Goal: Task Accomplishment & Management: Complete application form

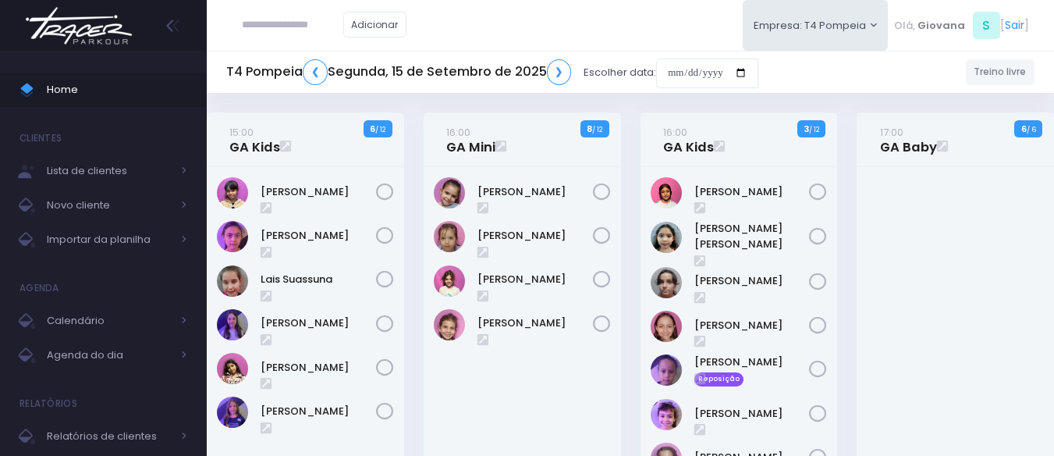
click at [629, 334] on div "16:00 GA Mini 8 / 12" at bounding box center [521, 358] width 217 height 492
click at [132, 96] on span "Home" at bounding box center [117, 90] width 140 height 20
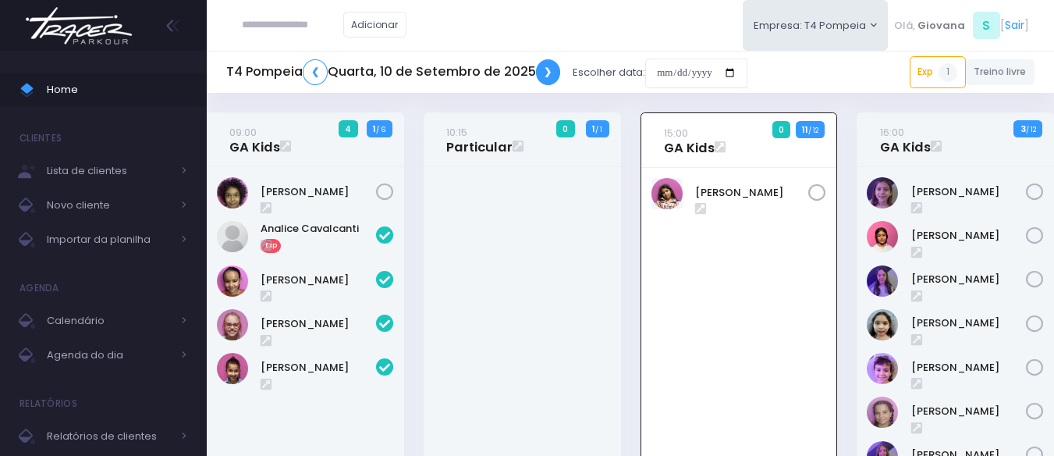
click at [554, 76] on link "❯" at bounding box center [548, 72] width 25 height 26
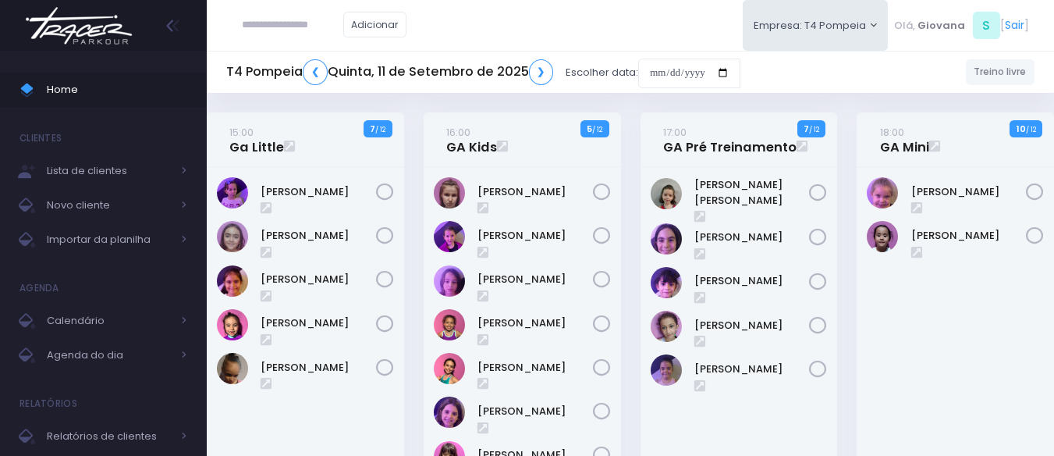
click at [634, 246] on div "17:00 GA Pré Treinamento 7 / 12" at bounding box center [738, 313] width 217 height 402
click at [76, 82] on span "Home" at bounding box center [117, 90] width 140 height 20
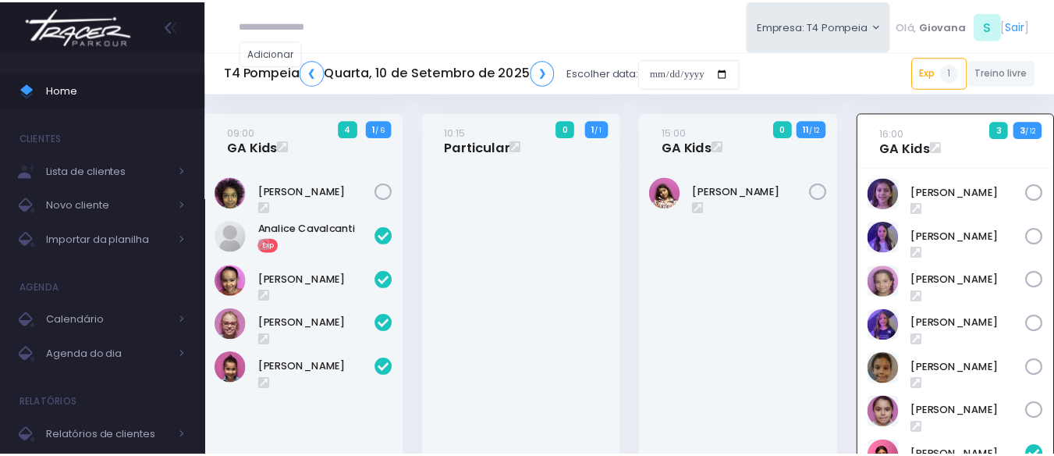
scroll to position [112, 0]
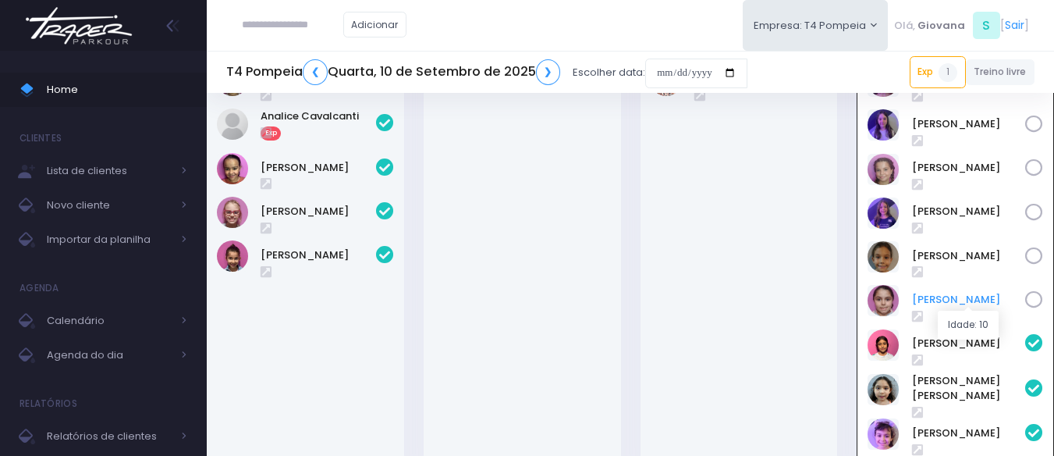
click at [979, 305] on link "[PERSON_NAME]" at bounding box center [969, 300] width 114 height 16
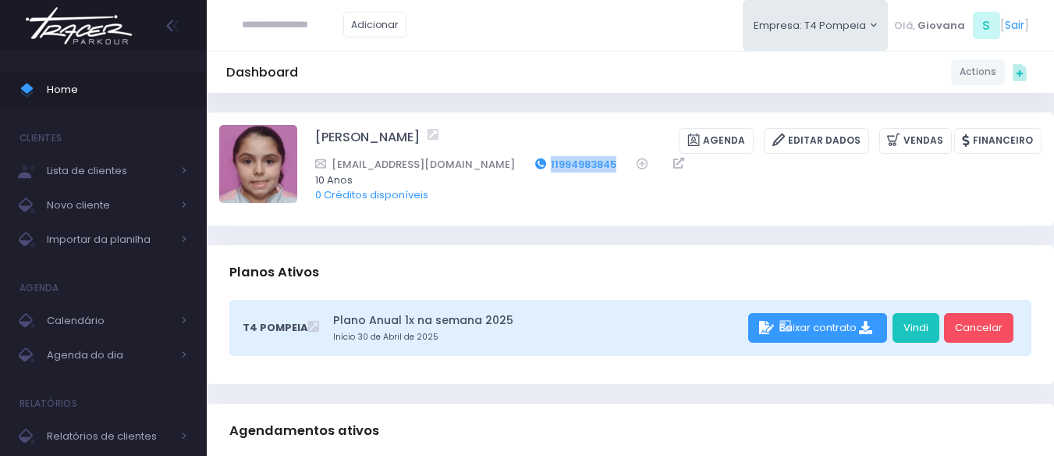
drag, startPoint x: 563, startPoint y: 161, endPoint x: 487, endPoint y: 158, distance: 76.5
click at [487, 158] on div "patcs918@hotmail.com 11994983845" at bounding box center [668, 164] width 706 height 16
copy link "11994983845"
click at [903, 131] on icon at bounding box center [895, 140] width 16 height 18
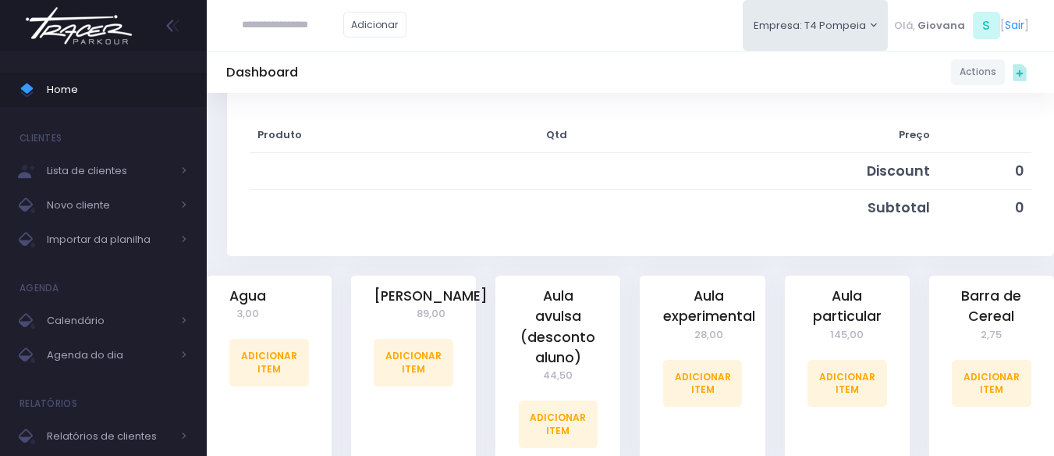
scroll to position [390, 0]
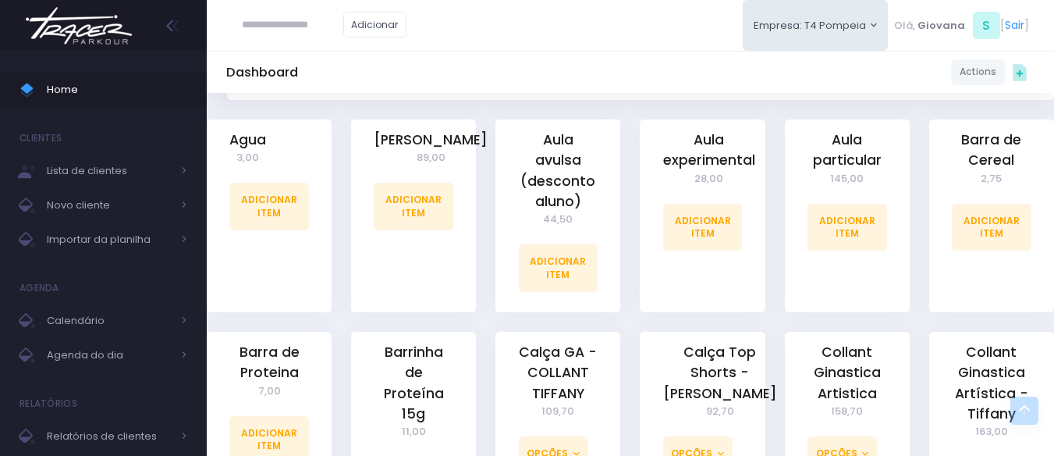
click at [769, 241] on div "Aula experimental 28,00 Adicionar Item" at bounding box center [702, 225] width 144 height 212
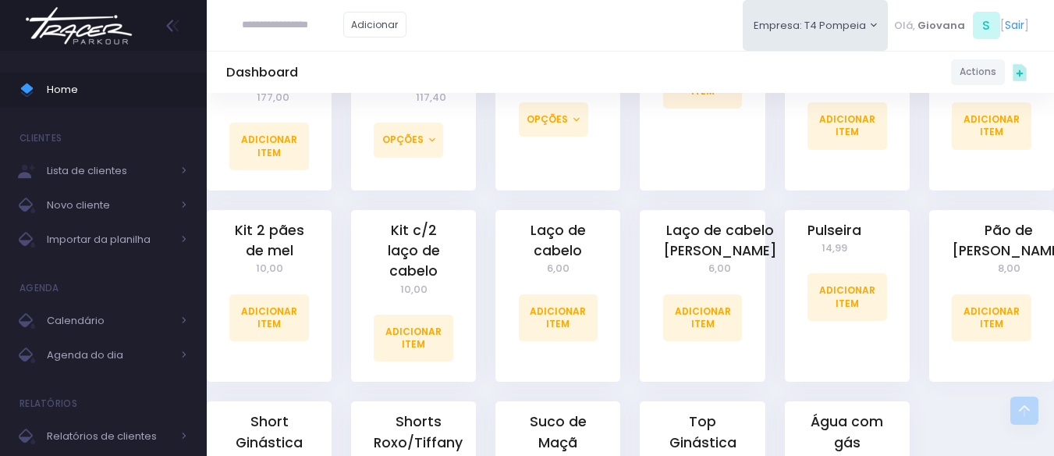
scroll to position [1014, 0]
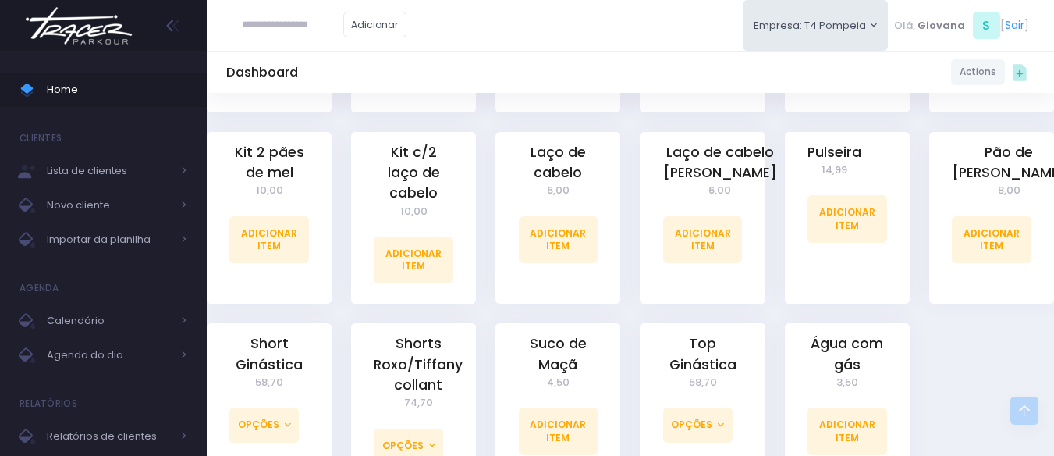
click at [772, 226] on div "Laço de cabelo Tiffany 6,00 Adicionar Item" at bounding box center [702, 228] width 144 height 192
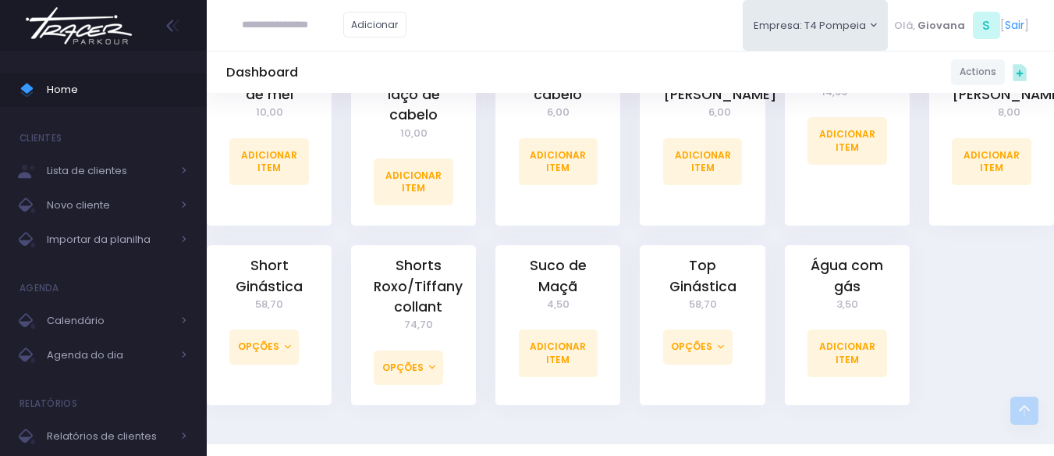
click at [772, 227] on div "Laço de cabelo Tiffany 6,00 Adicionar Item" at bounding box center [702, 150] width 144 height 192
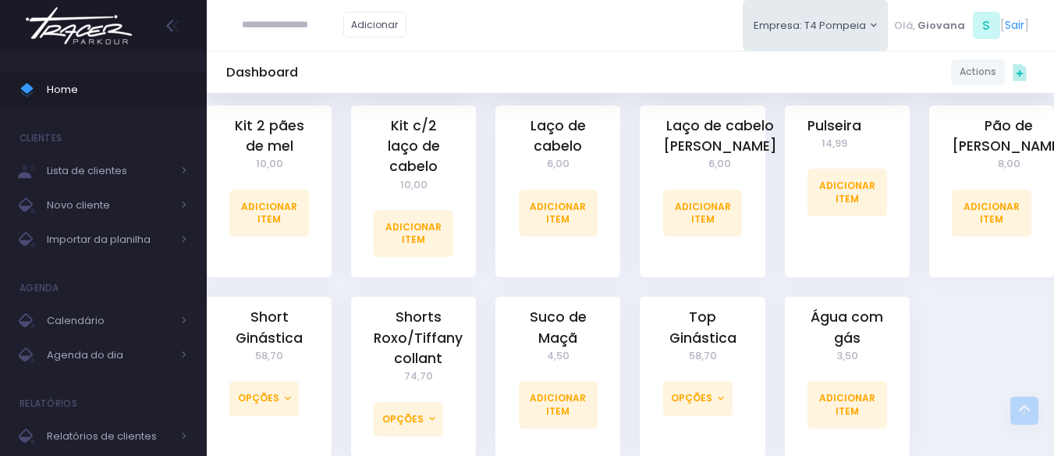
scroll to position [963, 0]
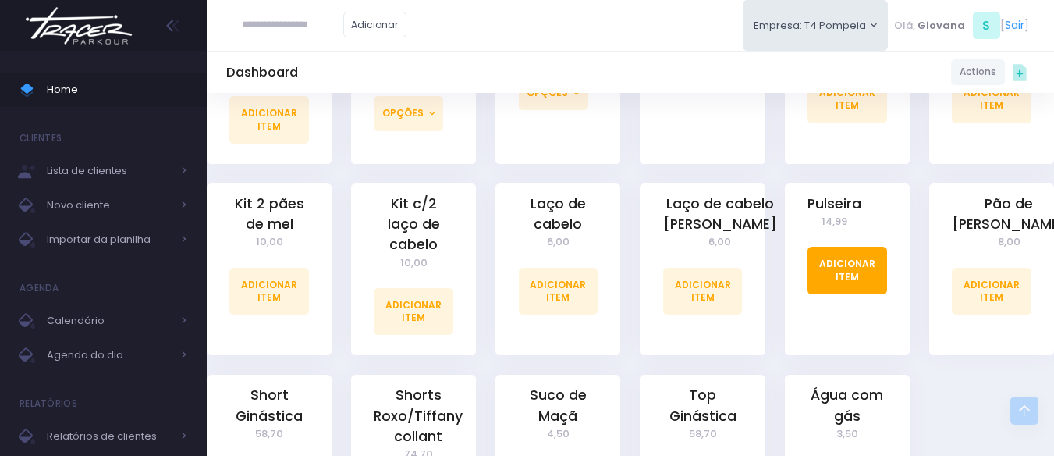
click at [850, 255] on link "Adicionar Item" at bounding box center [847, 270] width 80 height 47
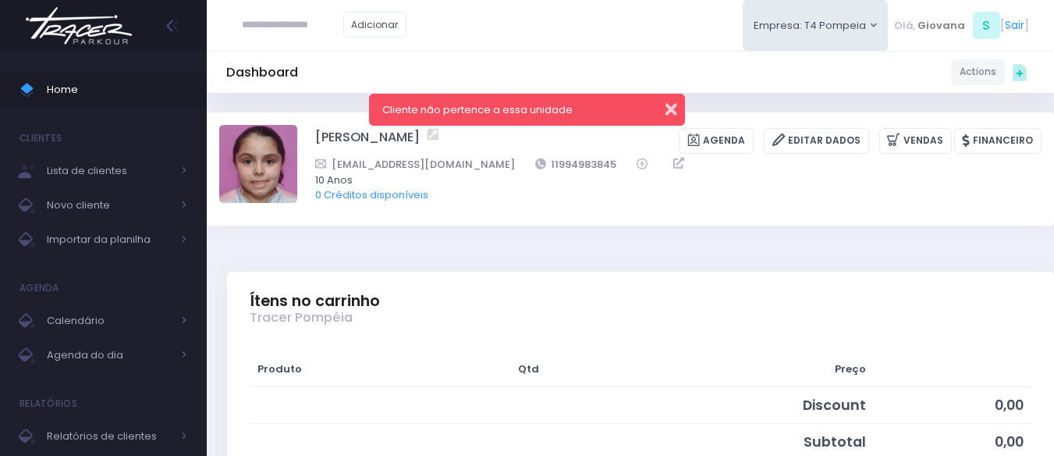
click at [673, 108] on button "button" at bounding box center [660, 107] width 31 height 18
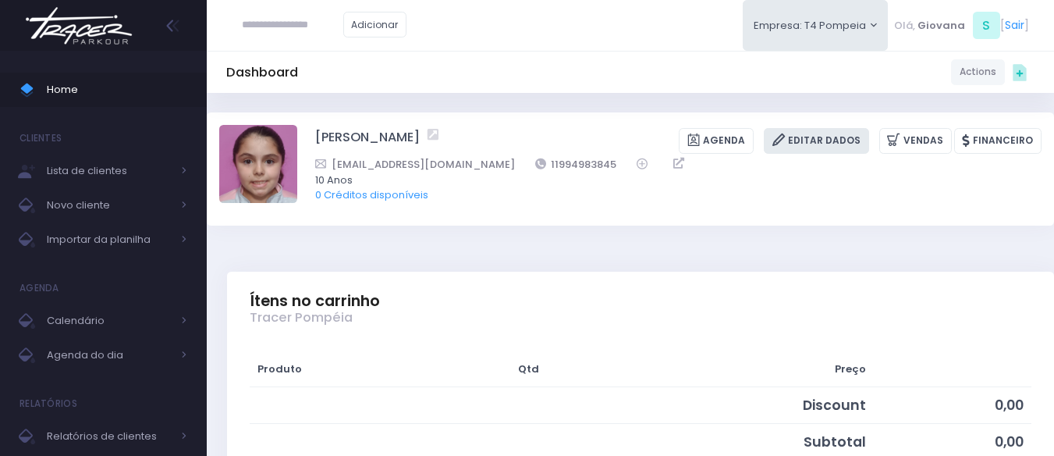
click at [869, 147] on link "Editar Dados" at bounding box center [816, 141] width 105 height 26
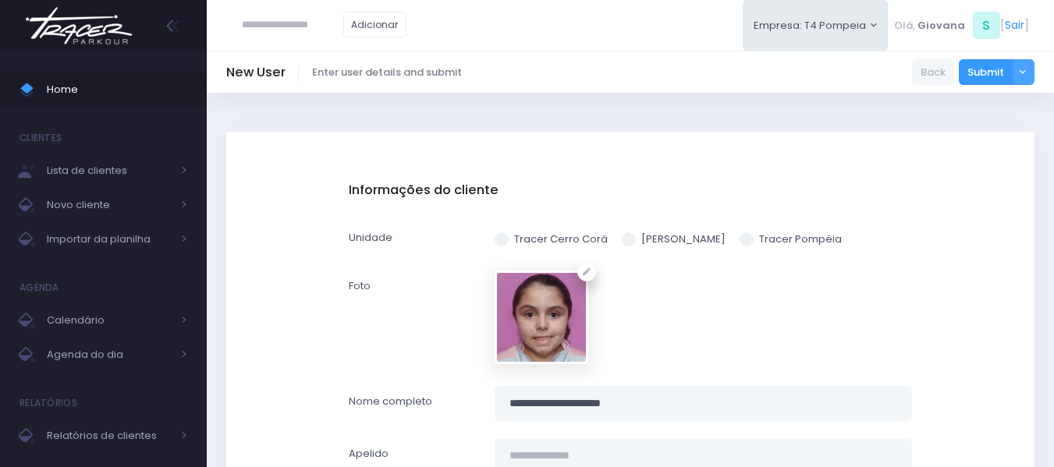
click at [742, 232] on span at bounding box center [747, 239] width 14 height 14
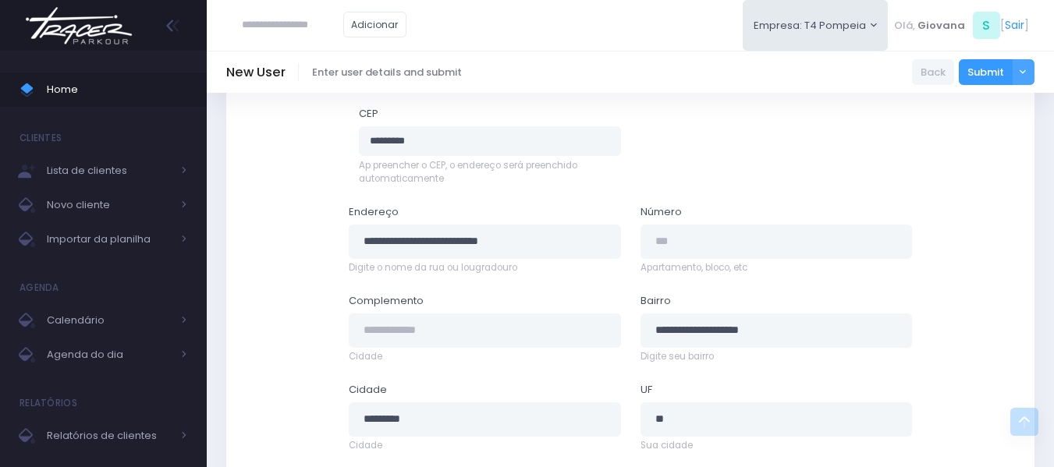
scroll to position [935, 0]
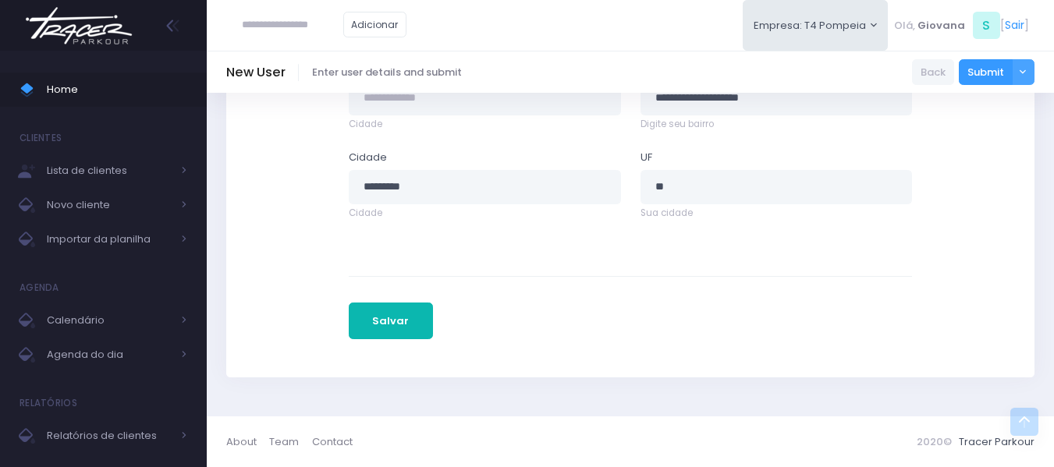
click at [425, 327] on button "Salvar" at bounding box center [391, 321] width 84 height 37
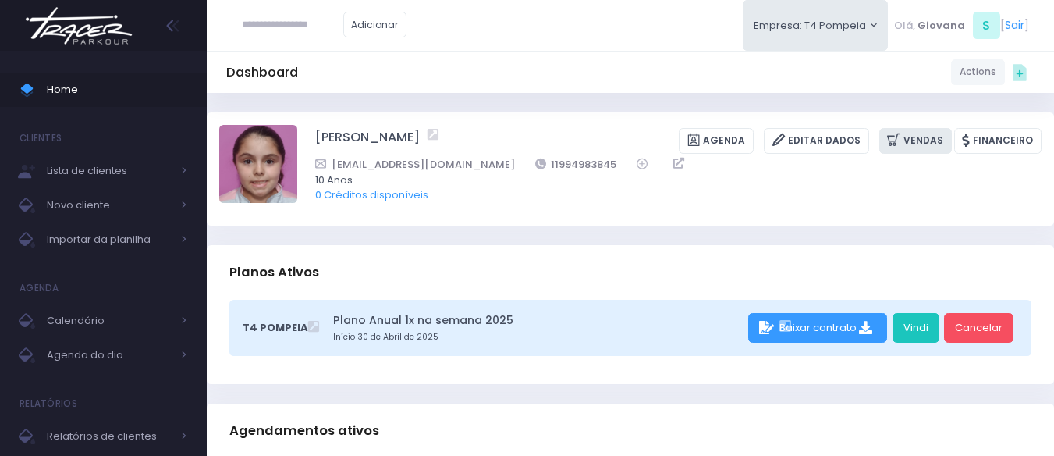
click at [919, 144] on link "Vendas" at bounding box center [915, 141] width 73 height 26
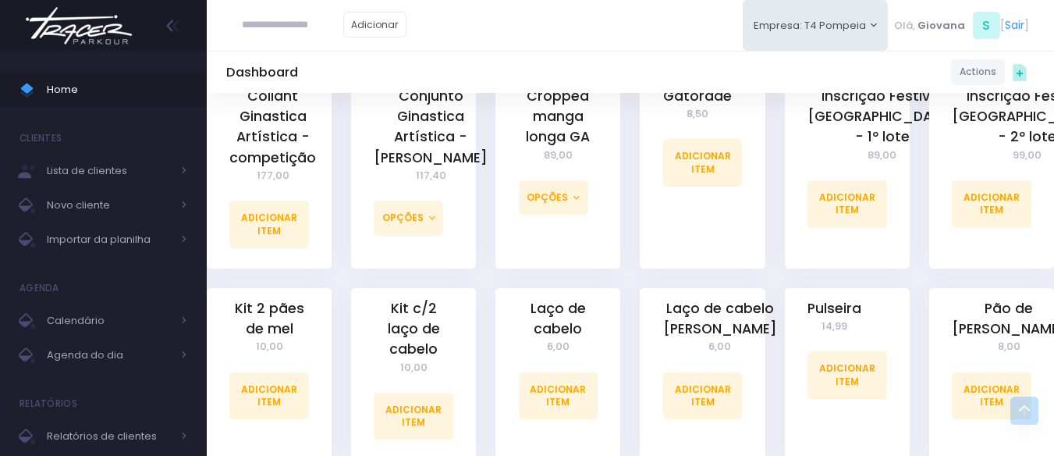
scroll to position [936, 0]
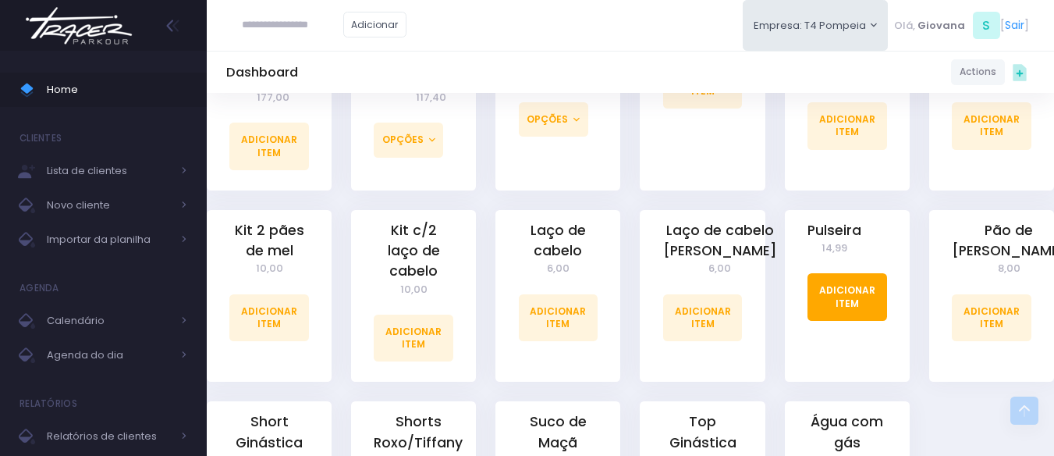
click at [841, 273] on link "Adicionar Item" at bounding box center [847, 296] width 80 height 47
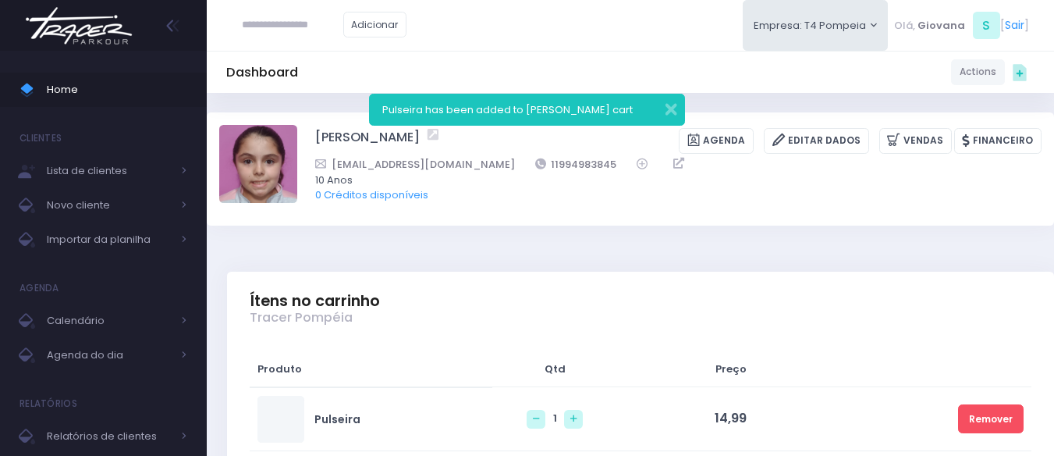
scroll to position [312, 0]
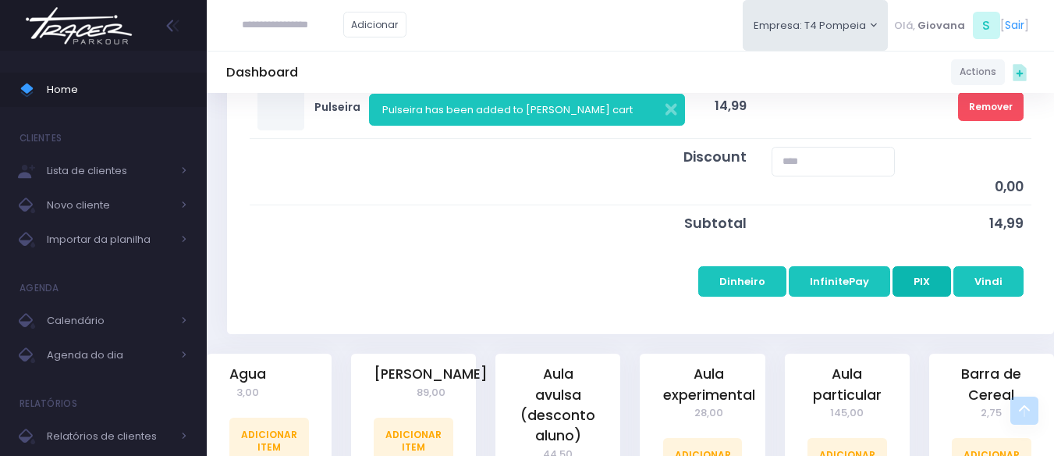
click at [921, 288] on button "PIX" at bounding box center [922, 281] width 59 height 30
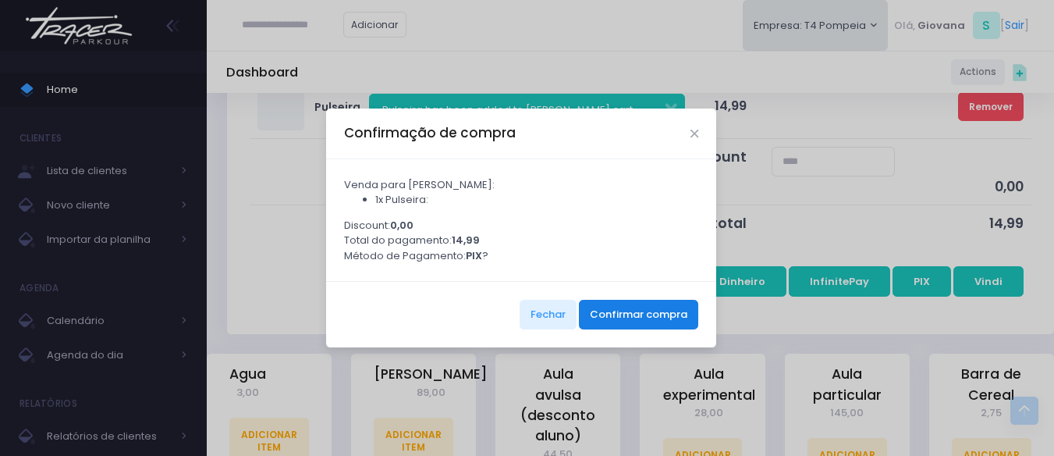
click at [672, 318] on button "Confirmar compra" at bounding box center [638, 315] width 119 height 30
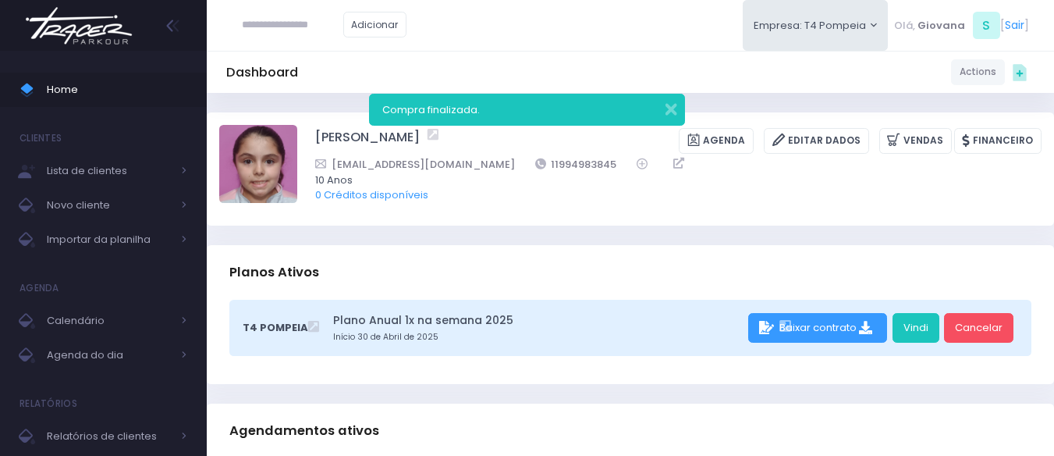
click at [671, 204] on div "Sophia de Souza Arantes Agenda Editar Dados Vendas Financeiro patcs918@hotmail.…" at bounding box center [678, 168] width 726 height 87
click at [677, 222] on div "Sophia de Souza Arantes Agenda Editar Dados Vendas Financeiro" at bounding box center [630, 168] width 847 height 113
click at [669, 113] on button "button" at bounding box center [660, 107] width 31 height 18
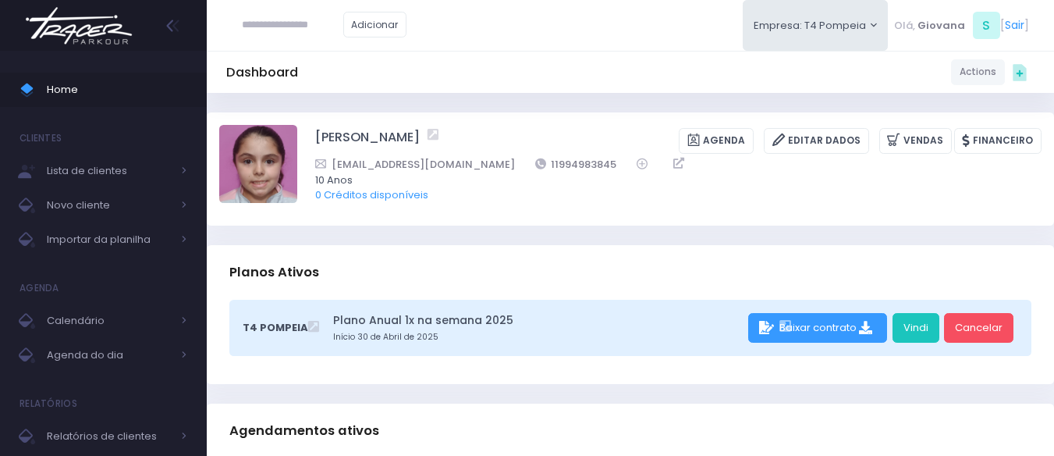
drag, startPoint x: 66, startPoint y: 92, endPoint x: 83, endPoint y: 7, distance: 86.8
click at [66, 92] on span "Home" at bounding box center [117, 90] width 140 height 20
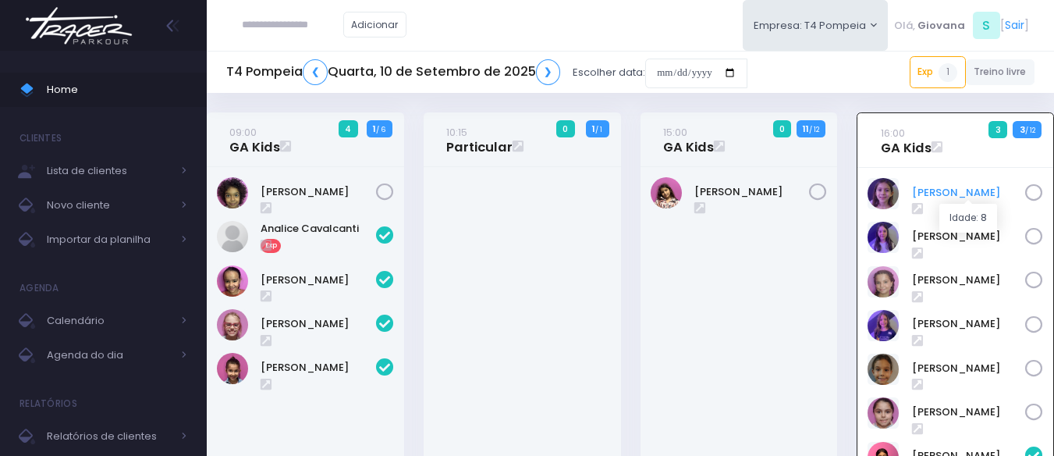
click at [922, 189] on link "[PERSON_NAME]" at bounding box center [969, 193] width 114 height 16
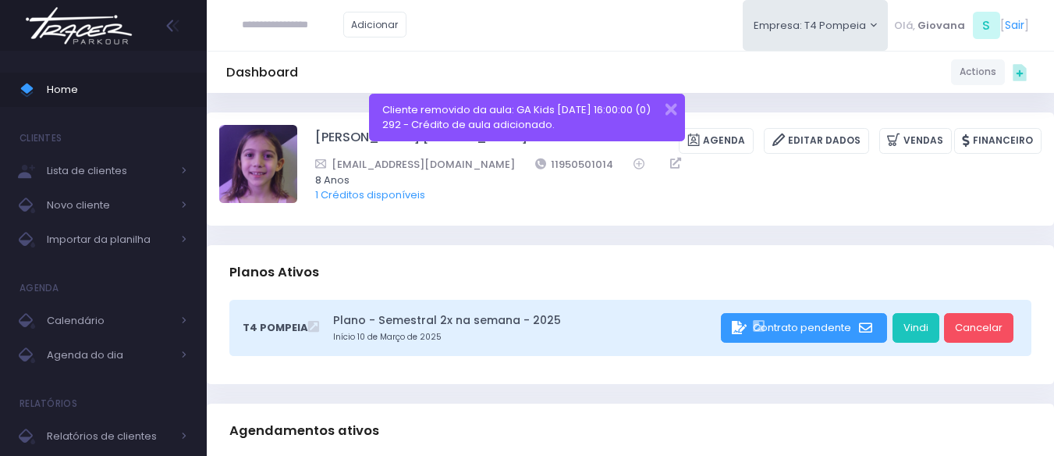
click at [74, 89] on span "Home" at bounding box center [117, 90] width 140 height 20
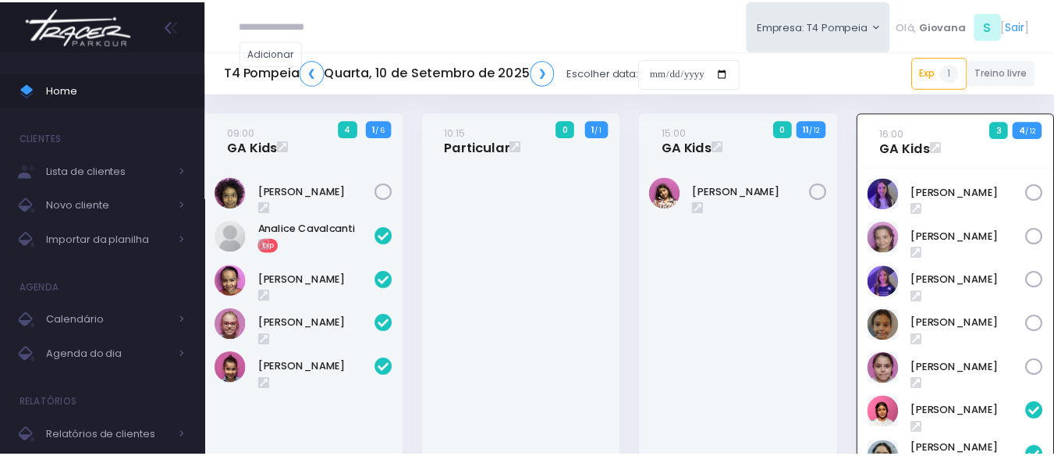
scroll to position [112, 0]
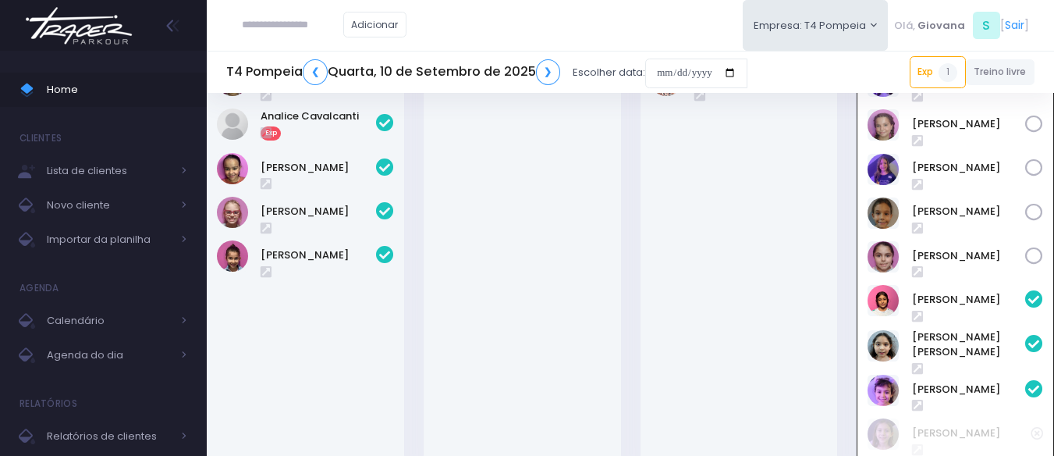
click at [633, 322] on div "15:00 GA Kids 0 11 / 12" at bounding box center [738, 246] width 217 height 493
click at [713, 69] on input "date" at bounding box center [696, 74] width 102 height 30
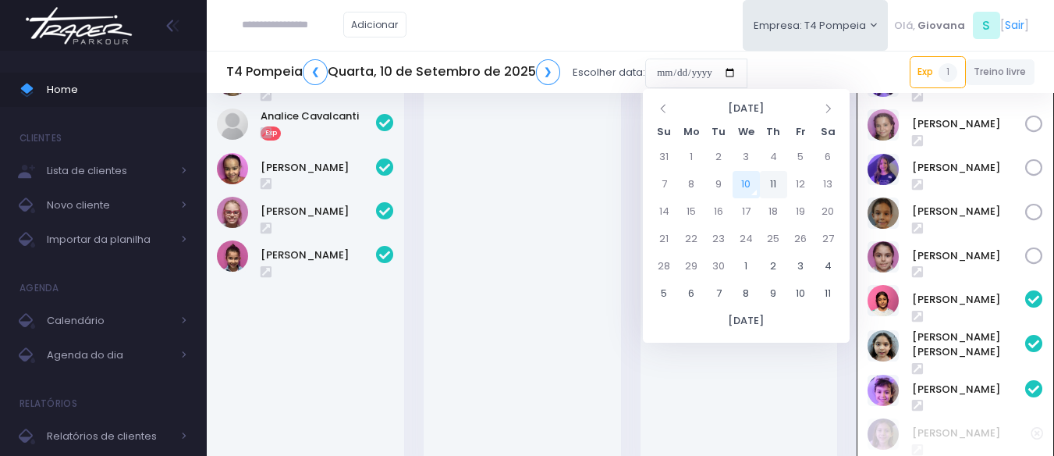
click at [779, 184] on td "11" at bounding box center [773, 184] width 27 height 27
type input "**********"
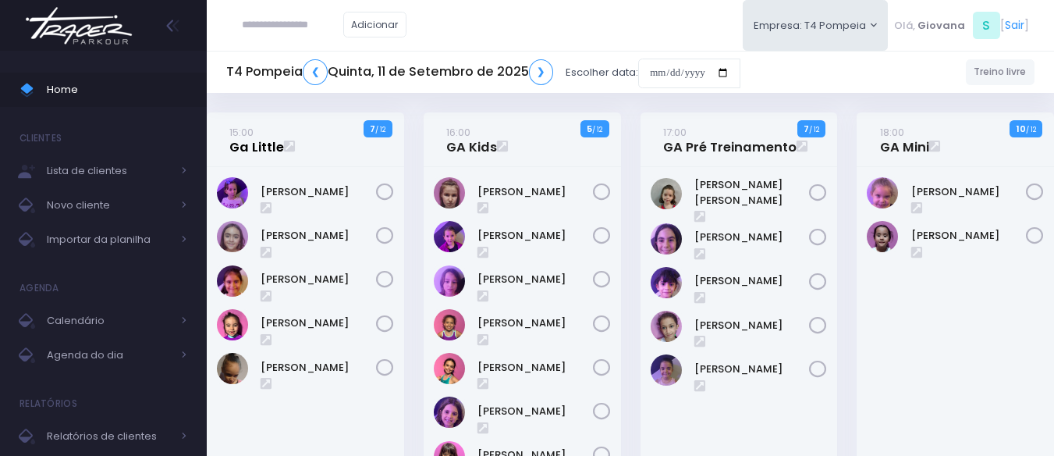
click at [257, 141] on link "15:00 Ga Little" at bounding box center [256, 139] width 55 height 31
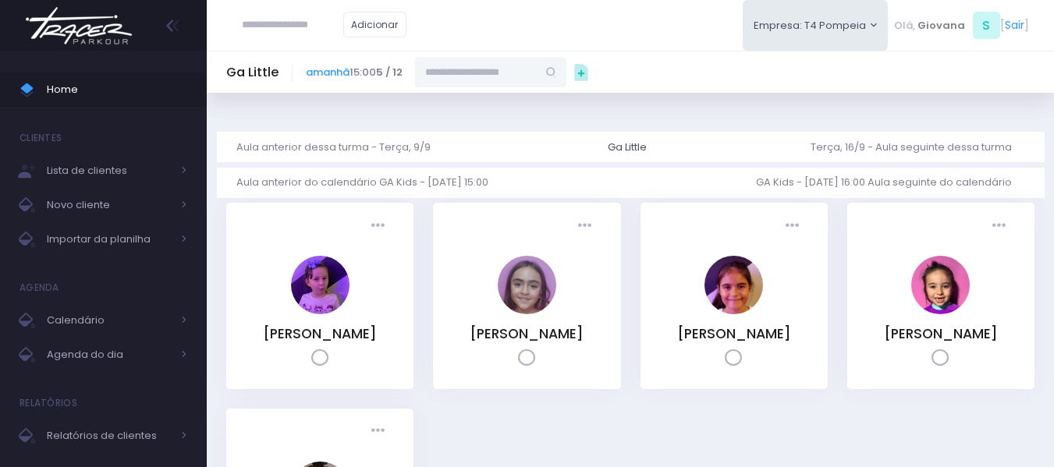
click at [527, 79] on input "text" at bounding box center [476, 72] width 122 height 30
type input "**********"
click at [518, 103] on link "[PERSON_NAME]" at bounding box center [491, 100] width 91 height 16
type input "**********"
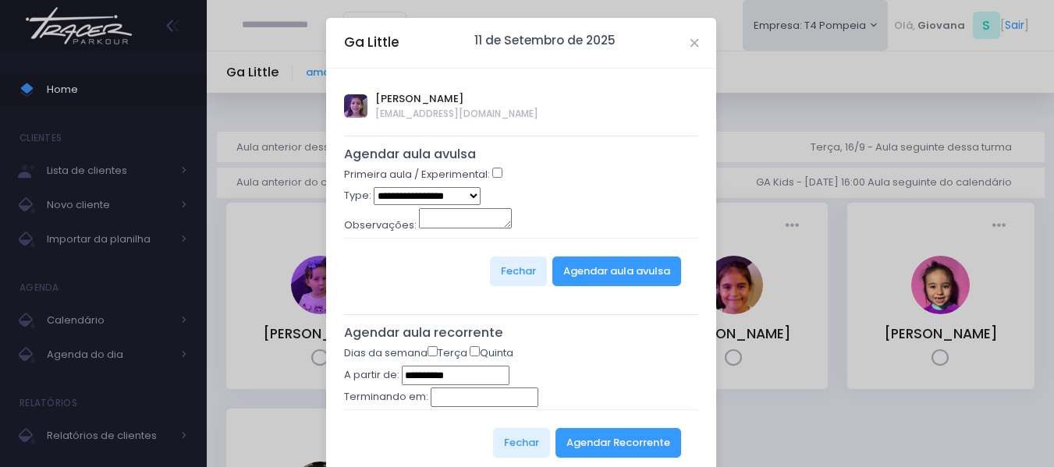
click at [439, 197] on select "**********" at bounding box center [427, 196] width 107 height 18
select select "*"
click at [374, 187] on select "**********" at bounding box center [427, 196] width 107 height 18
click at [582, 267] on button "Agendar aula avulsa" at bounding box center [616, 272] width 129 height 30
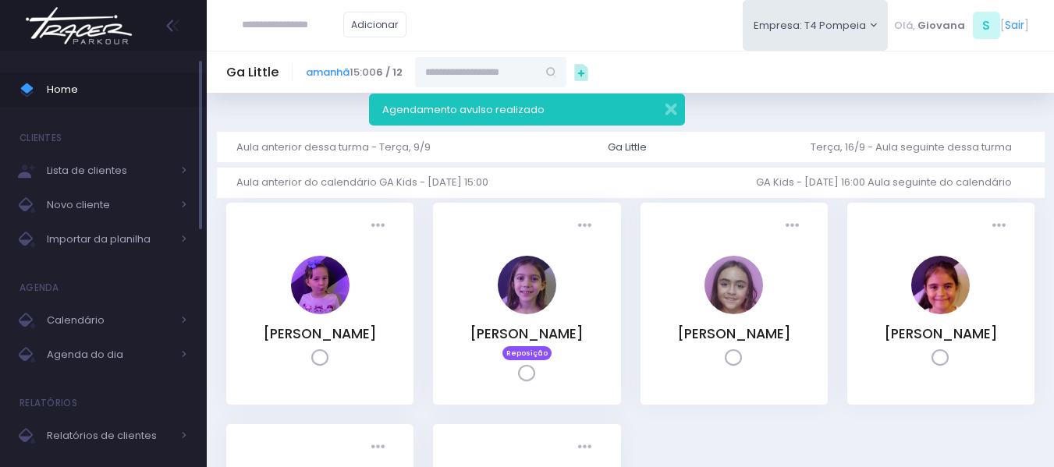
click at [90, 81] on span "Home" at bounding box center [117, 90] width 140 height 20
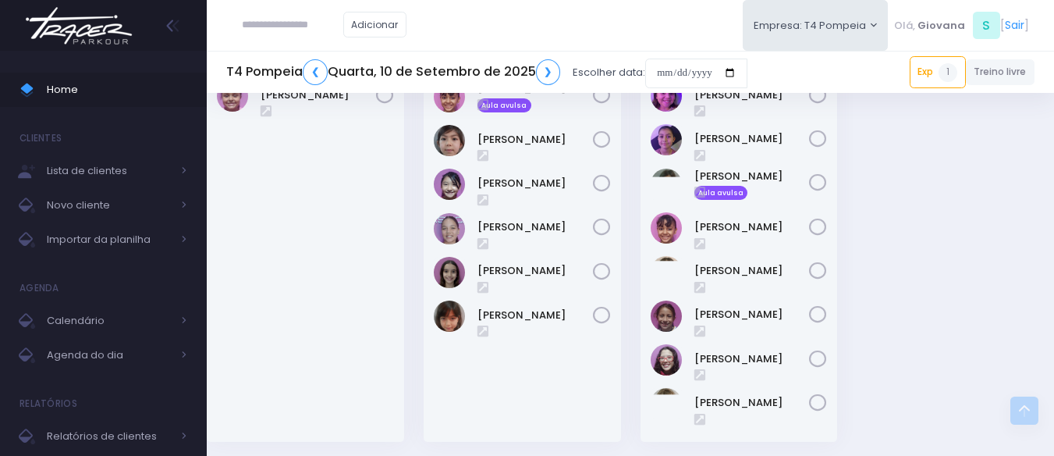
scroll to position [797, 0]
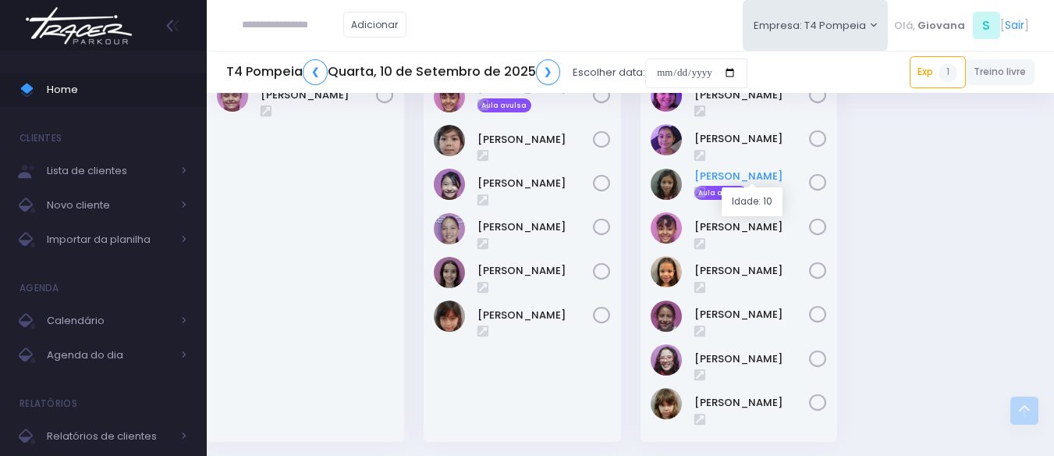
click at [766, 170] on link "Julia De Campos" at bounding box center [751, 177] width 115 height 16
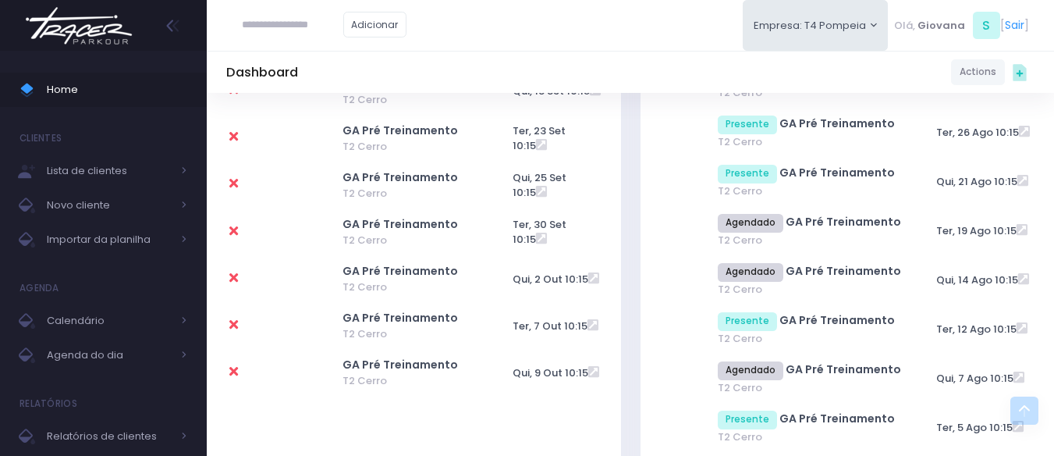
scroll to position [780, 0]
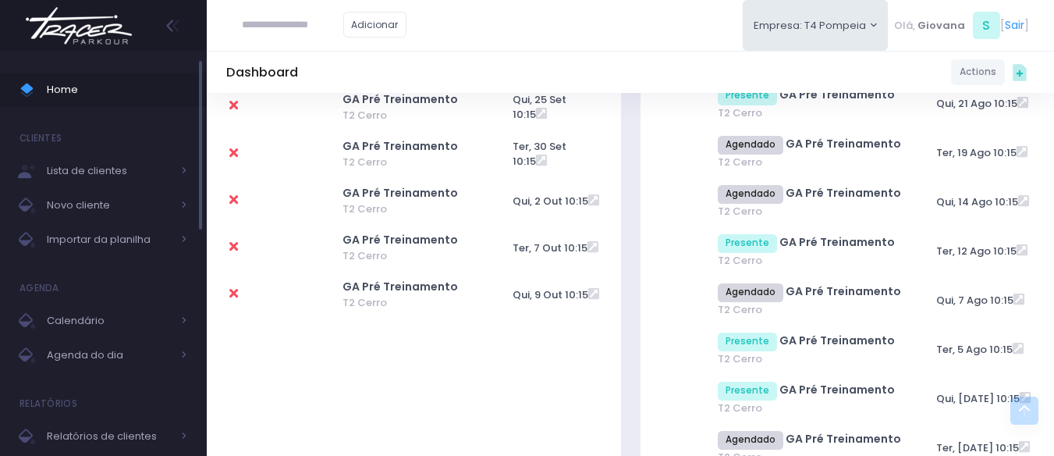
click at [84, 85] on span "Home" at bounding box center [117, 90] width 140 height 20
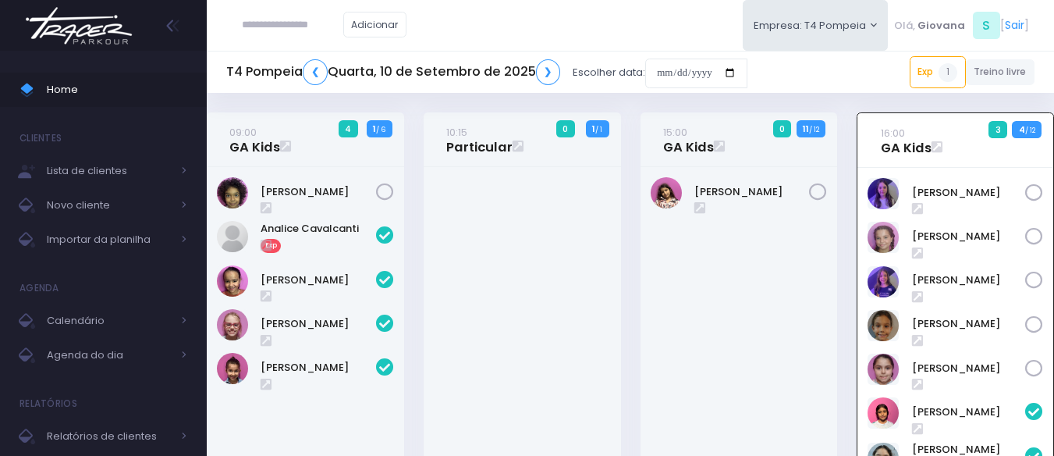
scroll to position [112, 0]
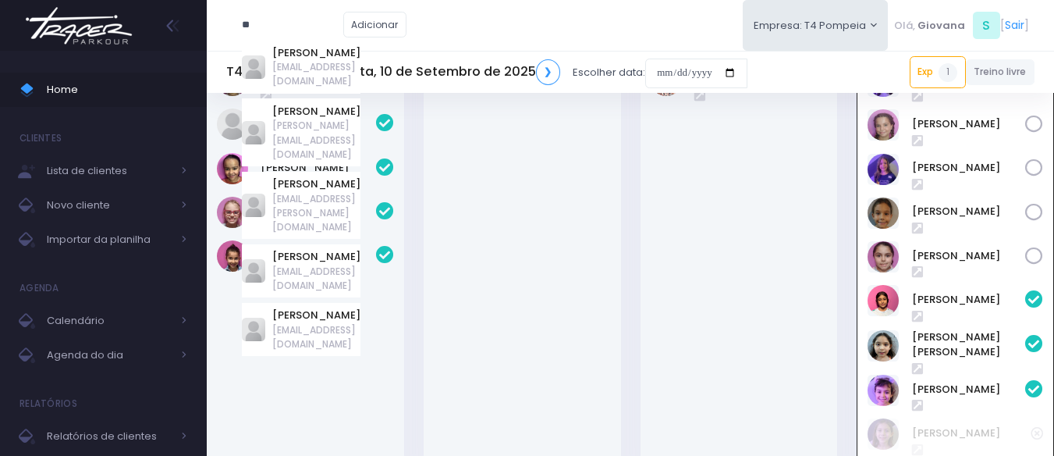
type input "*"
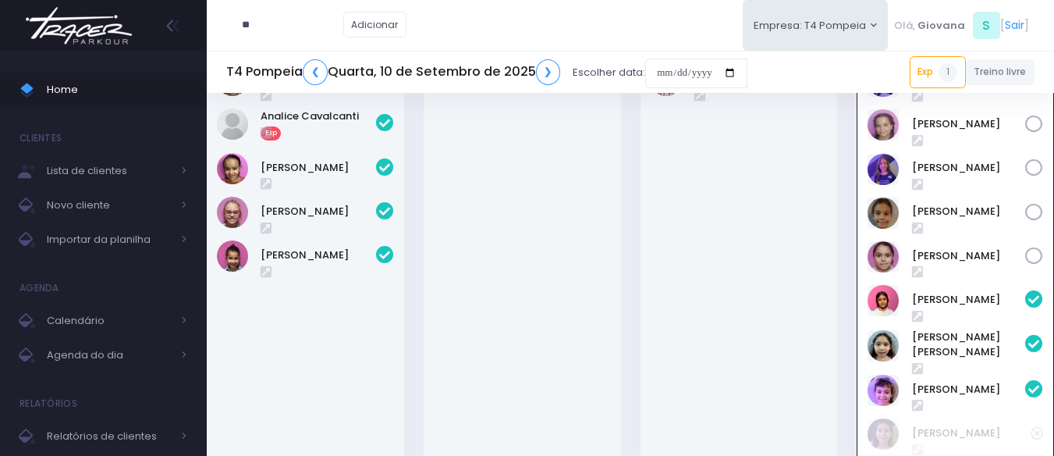
click at [831, 315] on div "[PERSON_NAME]" at bounding box center [739, 264] width 197 height 419
click at [970, 339] on link "[PERSON_NAME] [PERSON_NAME]" at bounding box center [969, 344] width 114 height 30
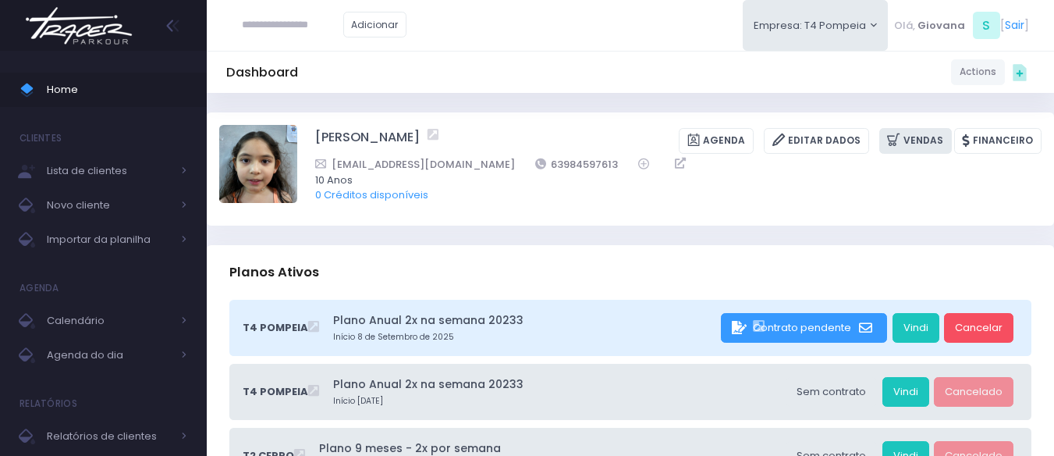
click at [898, 149] on link "Vendas" at bounding box center [915, 141] width 73 height 26
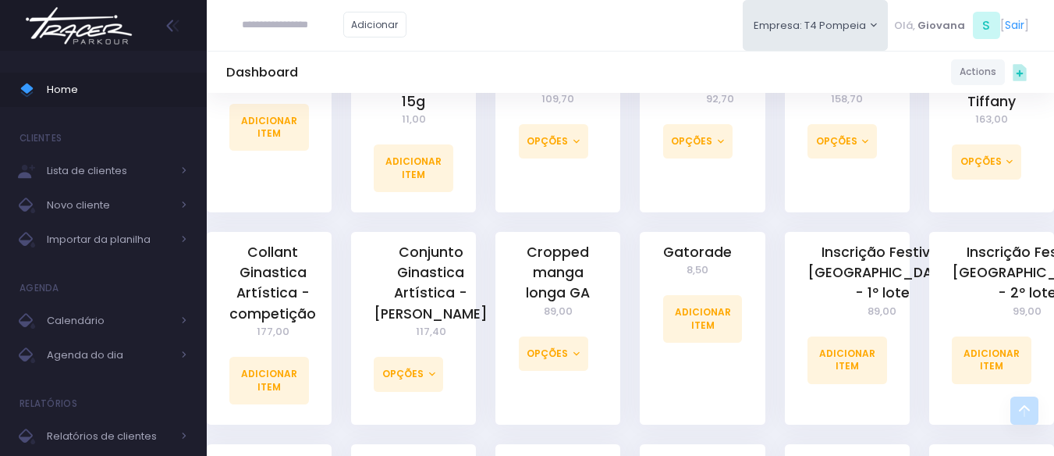
scroll to position [858, 0]
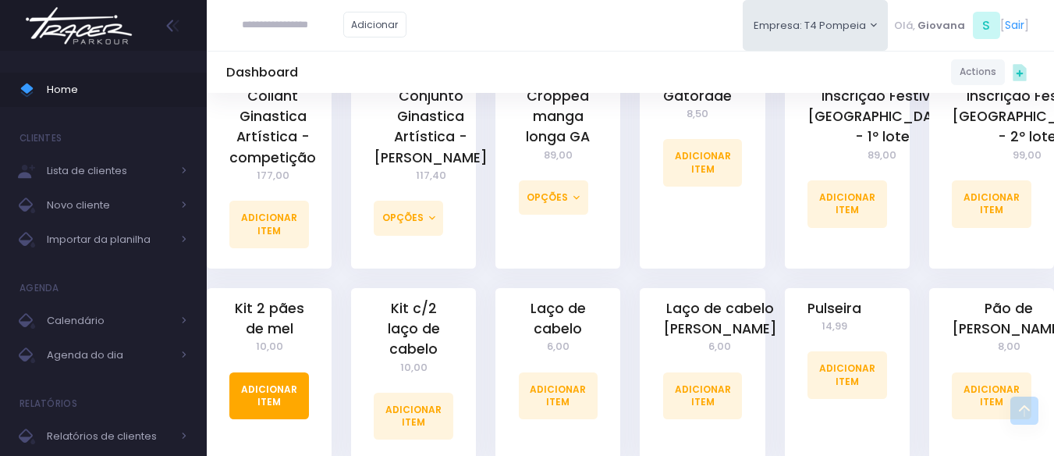
click at [299, 376] on link "Adicionar Item" at bounding box center [269, 395] width 80 height 47
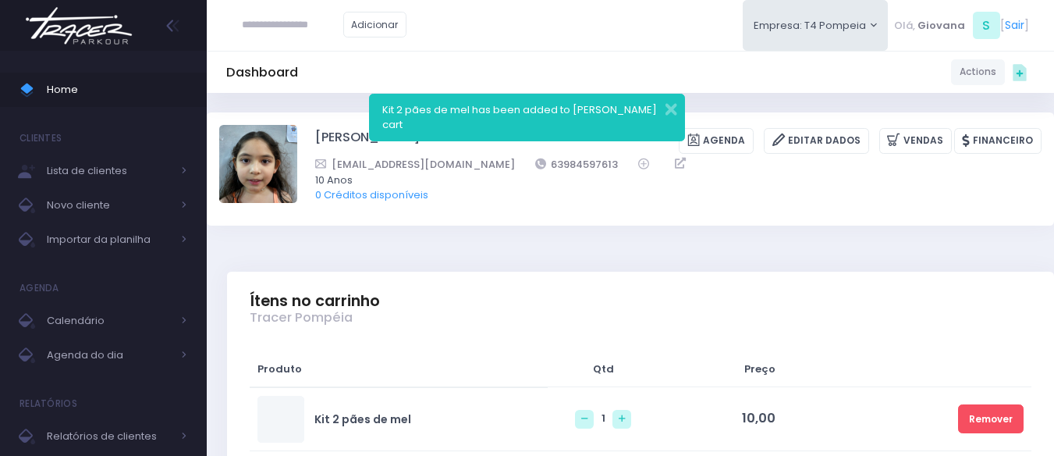
scroll to position [312, 0]
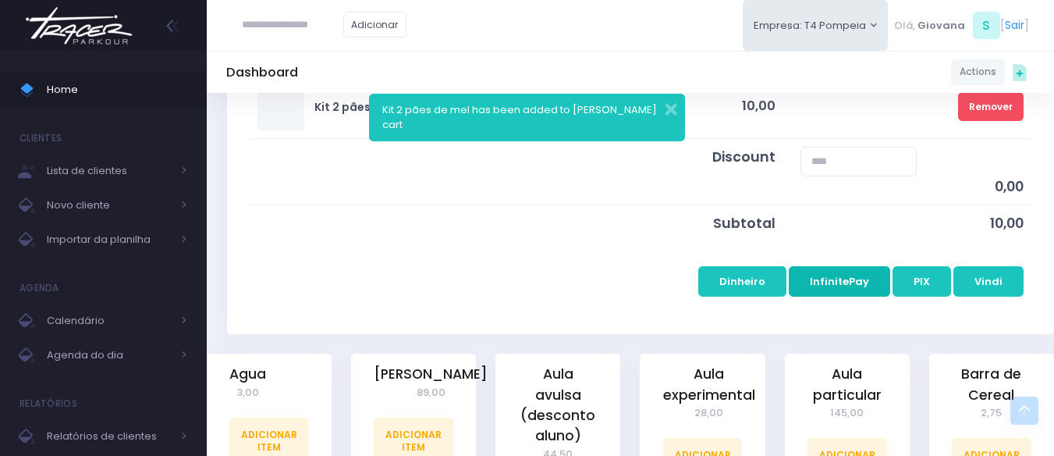
click at [835, 279] on button "InfinitePay" at bounding box center [839, 281] width 101 height 30
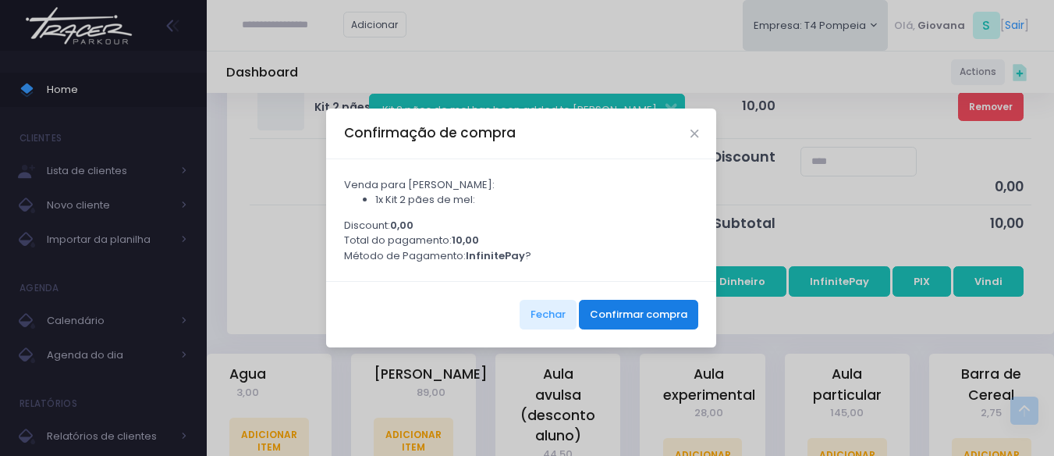
click at [655, 320] on button "Confirmar compra" at bounding box center [638, 315] width 119 height 30
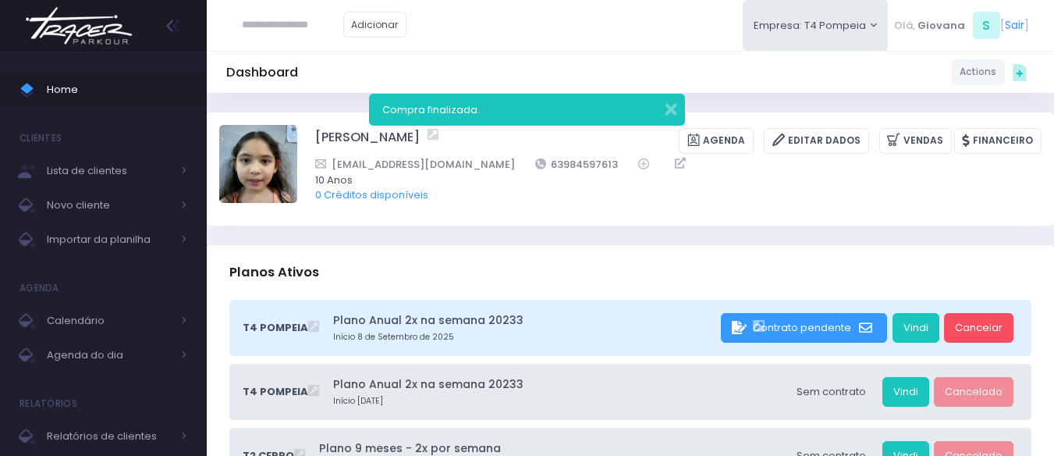
click at [321, 15] on input "text" at bounding box center [292, 25] width 101 height 30
type input "**********"
click input "submit" at bounding box center [0, 0] width 0 height 0
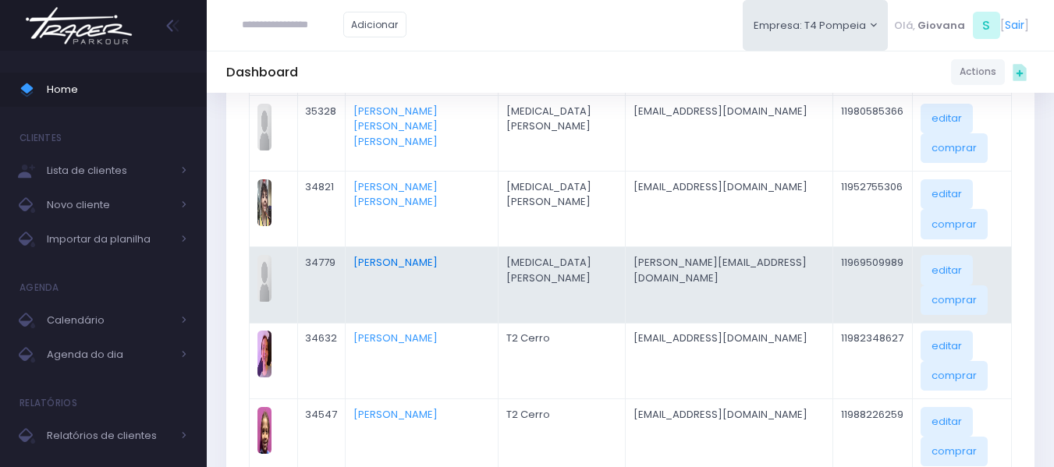
scroll to position [390, 0]
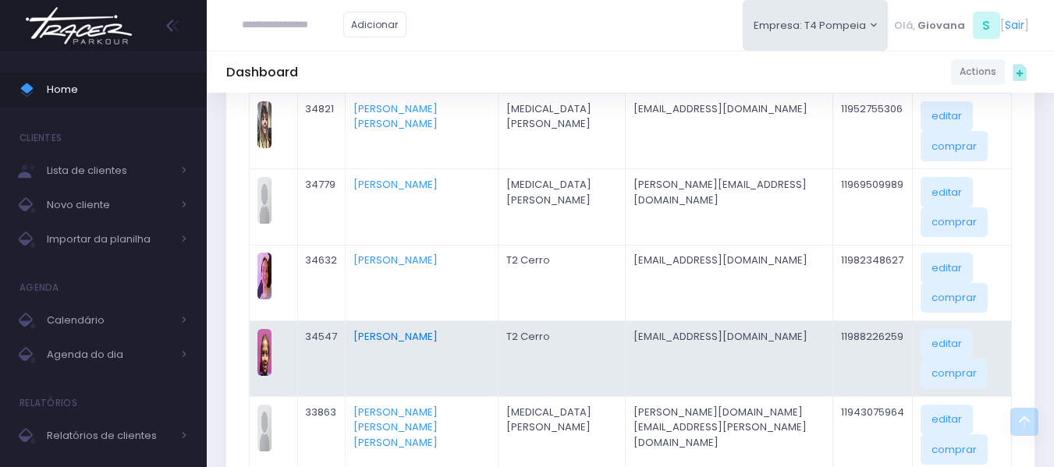
click at [438, 334] on td "[PERSON_NAME]" at bounding box center [422, 359] width 153 height 76
click at [435, 332] on link "[PERSON_NAME]" at bounding box center [395, 336] width 84 height 15
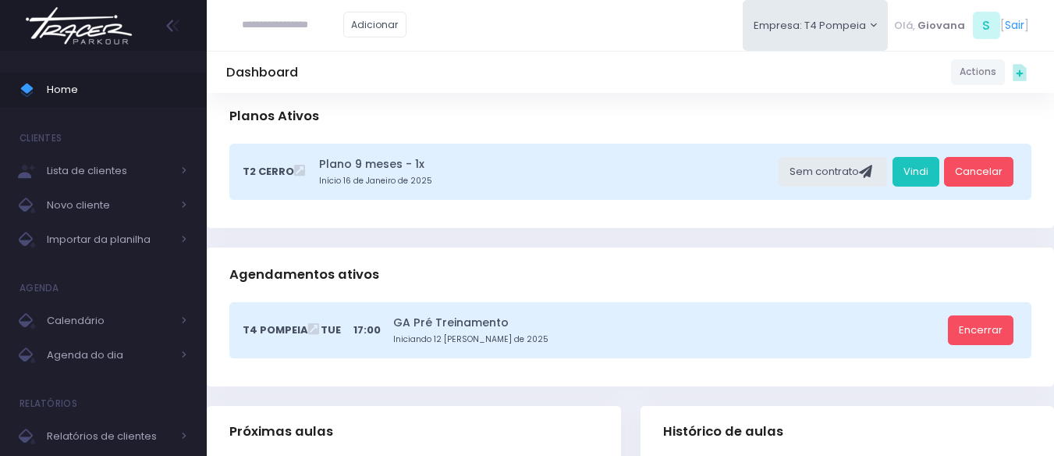
scroll to position [390, 0]
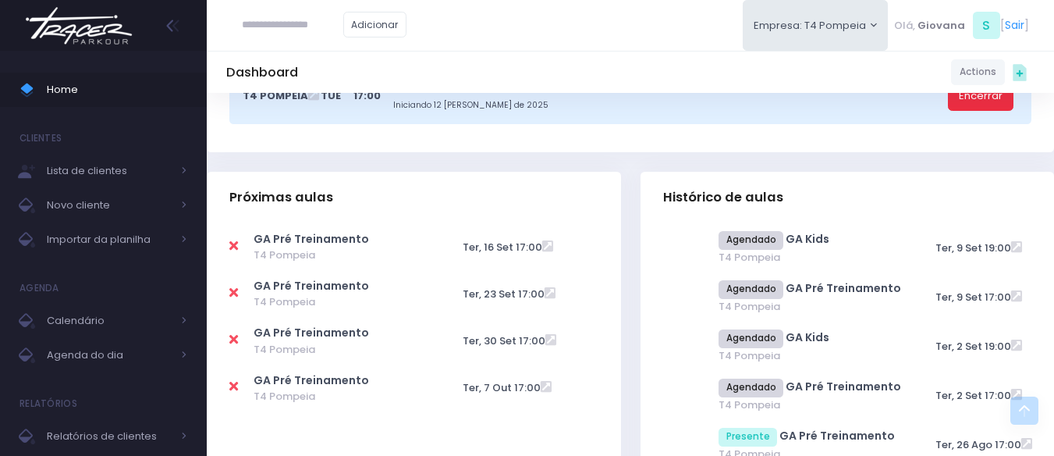
click at [985, 100] on link "Encerrar" at bounding box center [981, 96] width 66 height 30
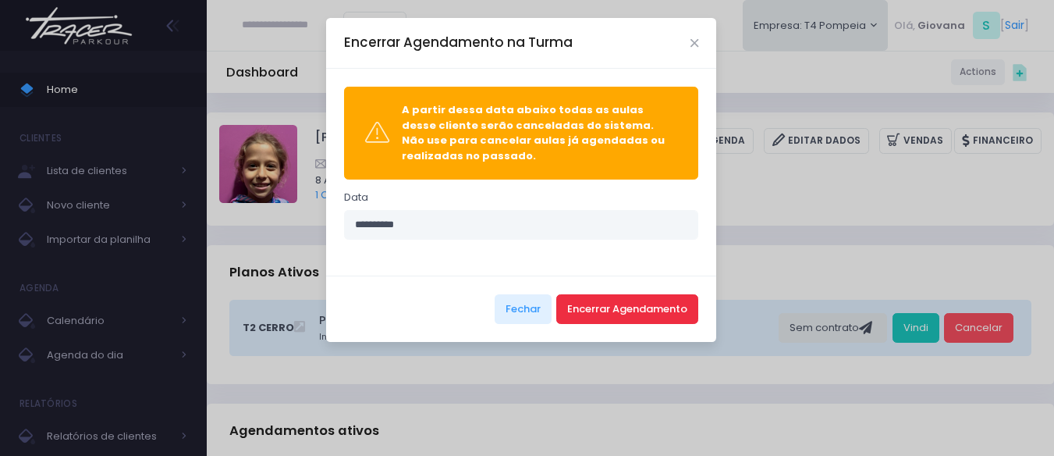
click at [687, 296] on button "Encerrar Agendamento" at bounding box center [627, 309] width 142 height 30
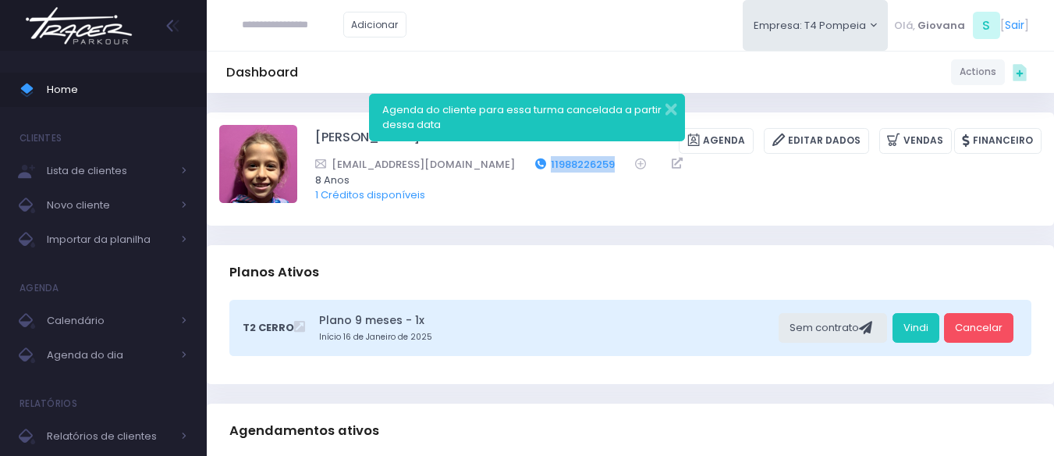
drag, startPoint x: 582, startPoint y: 163, endPoint x: 507, endPoint y: 164, distance: 74.9
click at [507, 164] on div "anagmascagni@gmail.com 11988226259" at bounding box center [668, 164] width 706 height 16
copy link "11988226259"
click at [134, 97] on span "Home" at bounding box center [117, 90] width 140 height 20
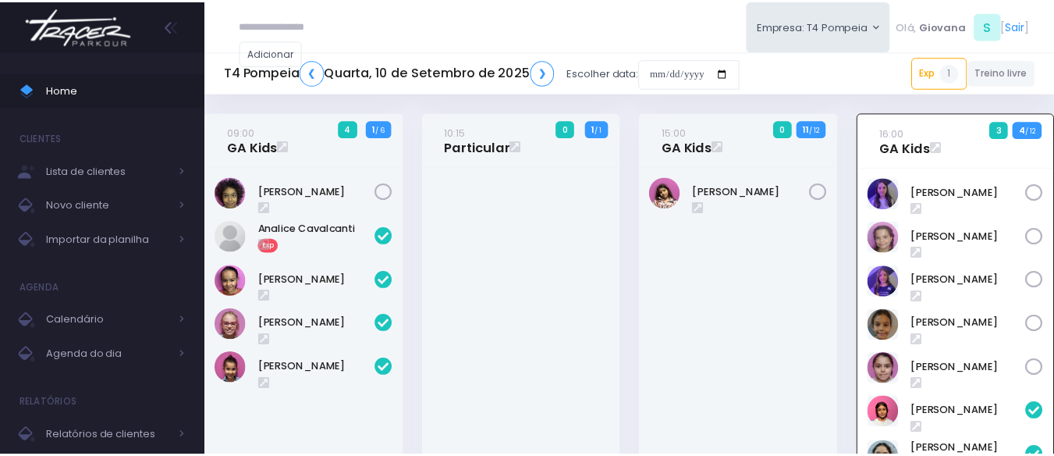
scroll to position [112, 0]
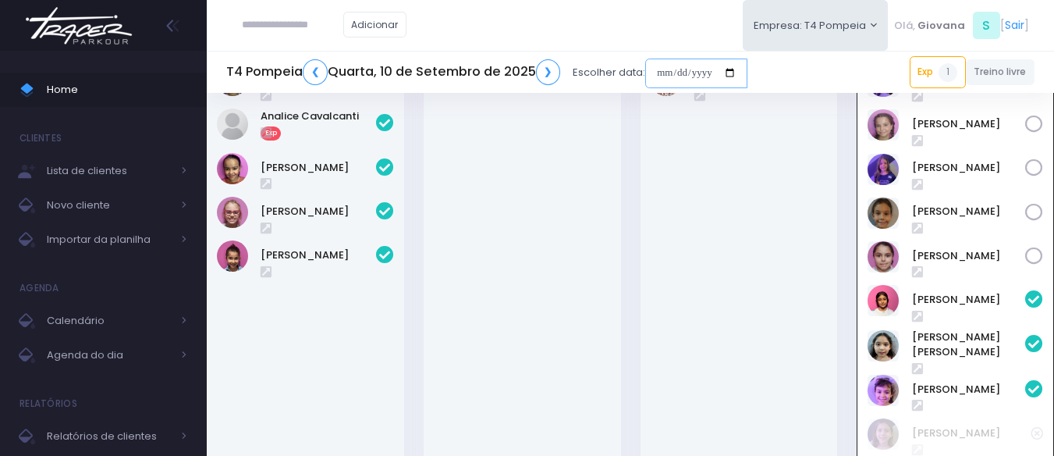
click at [704, 68] on input "date" at bounding box center [696, 74] width 102 height 30
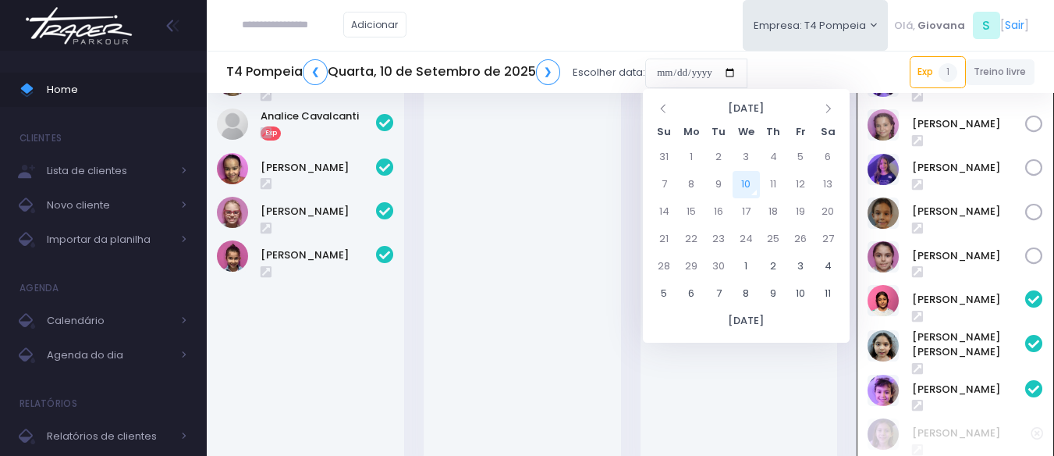
click at [636, 346] on div "15:00 GA Kids 0 11 / 12" at bounding box center [738, 246] width 217 height 493
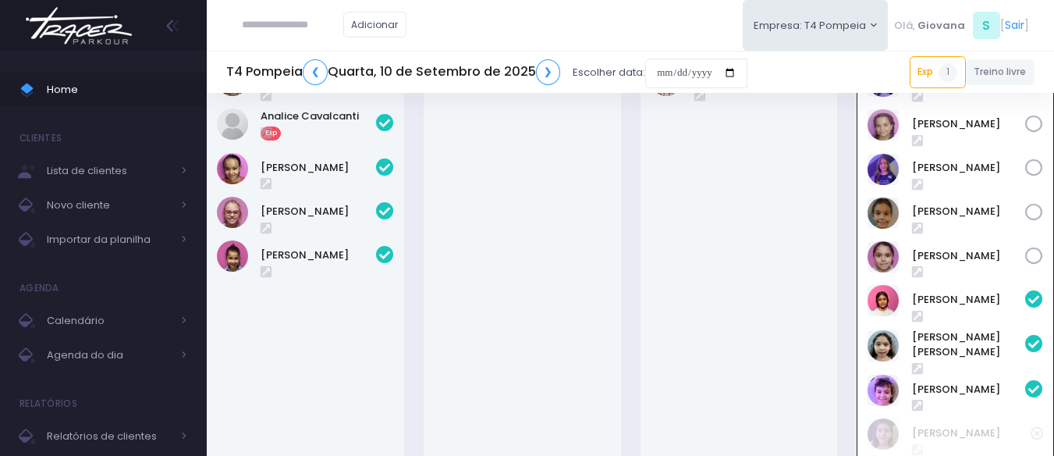
scroll to position [502, 0]
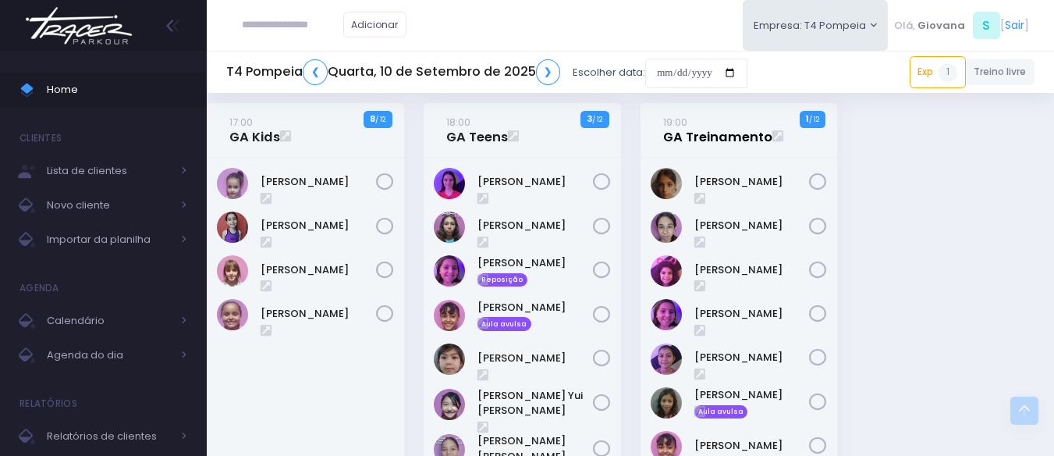
click at [696, 131] on link "19:00 GA Treinamento" at bounding box center [717, 129] width 109 height 31
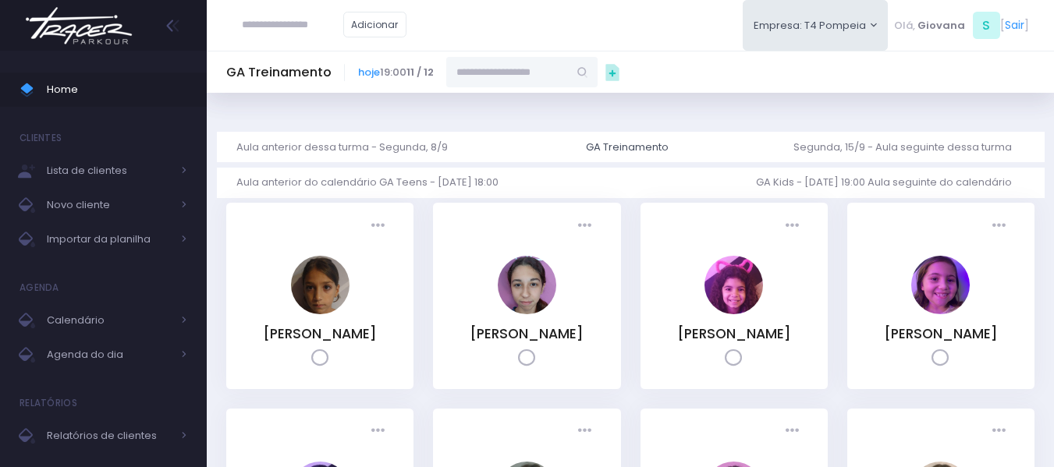
click at [505, 69] on input "text" at bounding box center [507, 72] width 122 height 30
paste input "**********"
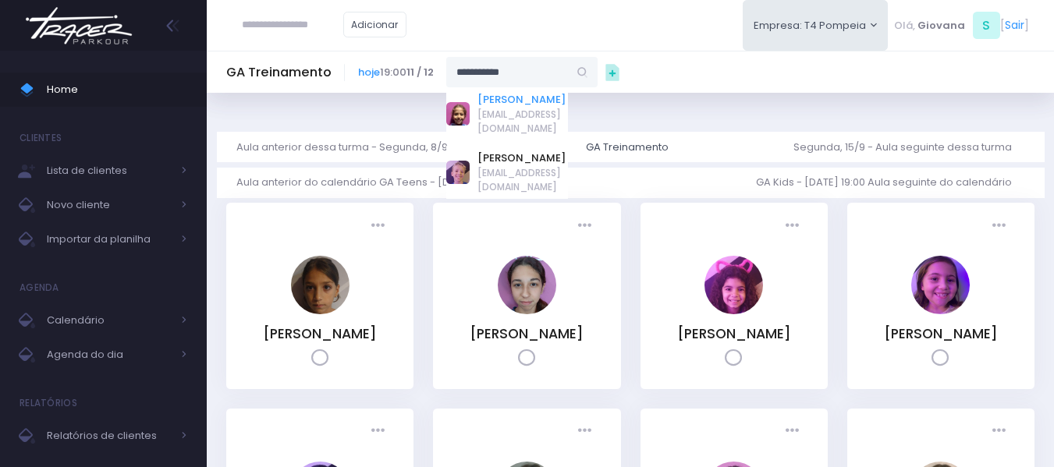
click at [524, 92] on link "[PERSON_NAME]" at bounding box center [522, 100] width 91 height 16
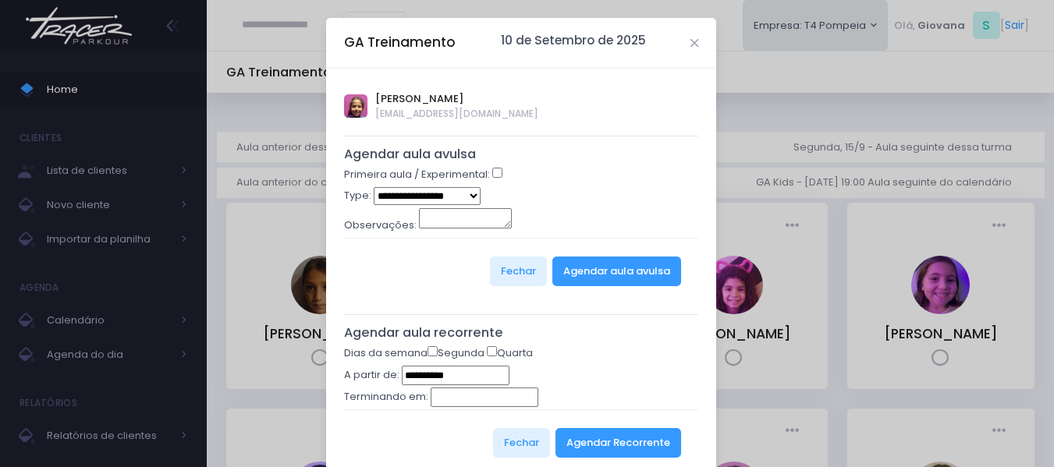
click at [731, 108] on div "**********" at bounding box center [527, 233] width 1054 height 467
click at [690, 44] on icon "Close" at bounding box center [694, 43] width 8 height 12
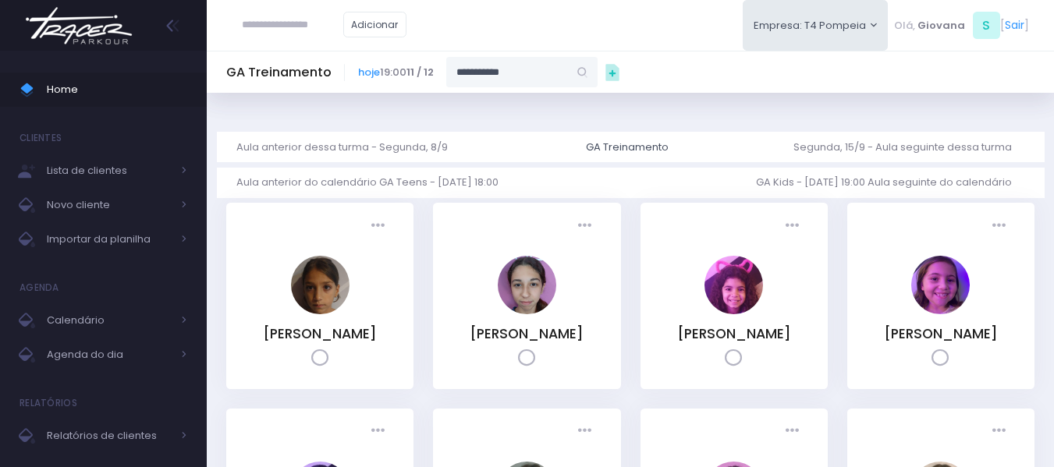
click at [561, 75] on input "**********" at bounding box center [507, 72] width 122 height 30
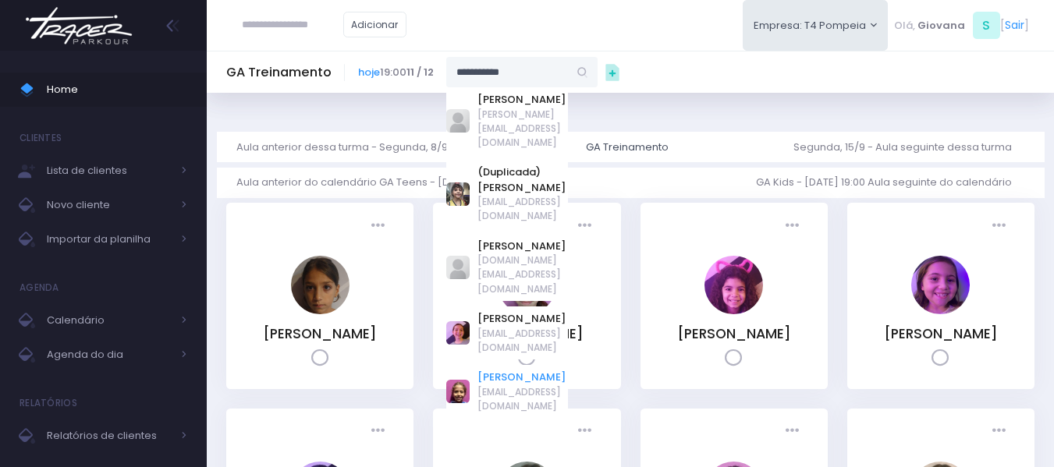
click at [539, 370] on link "Julia Gomes" at bounding box center [522, 378] width 91 height 16
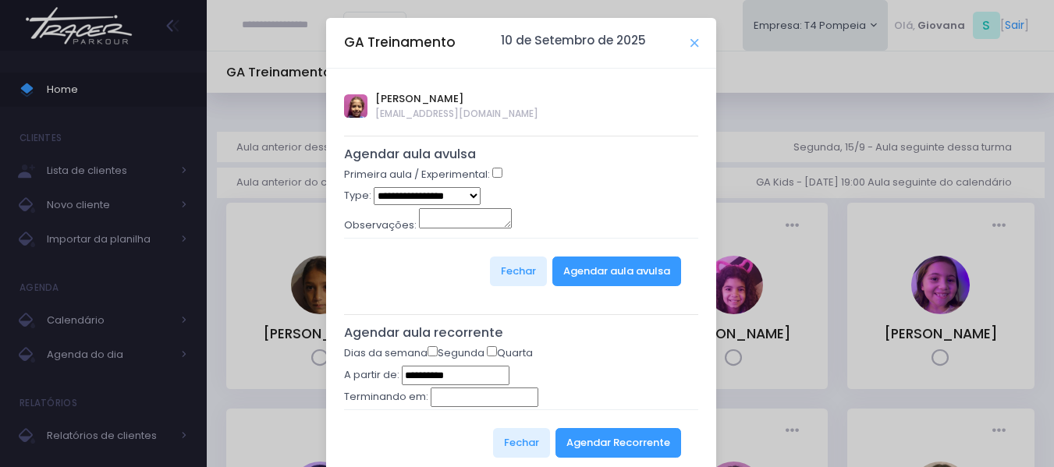
click at [690, 40] on icon "Close" at bounding box center [694, 43] width 8 height 12
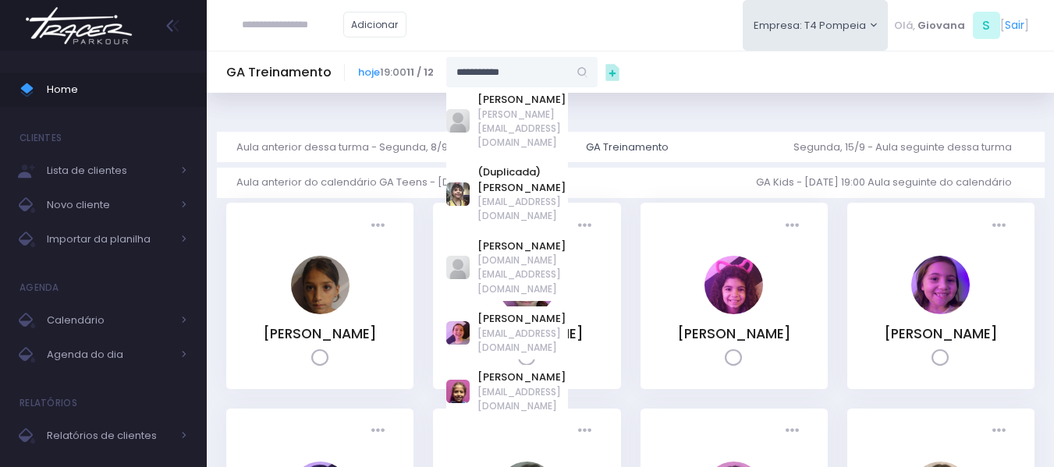
paste input "text"
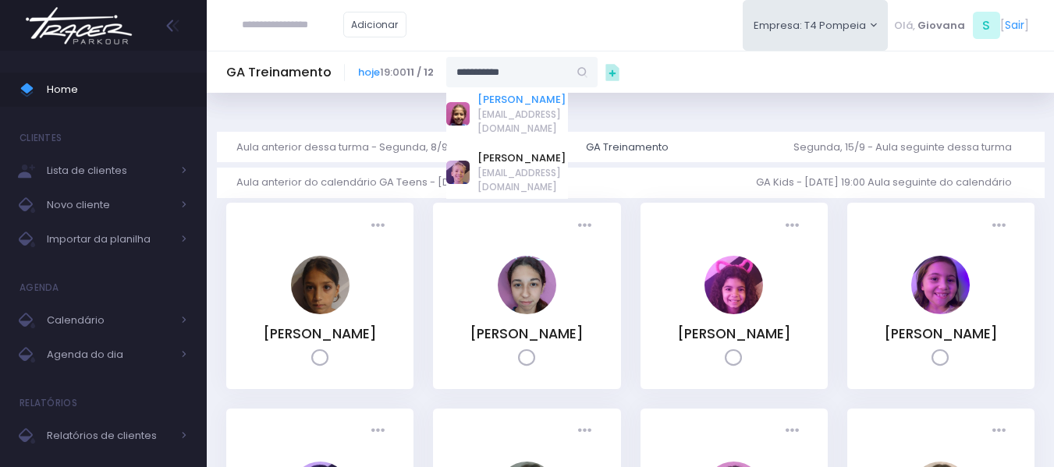
click at [520, 106] on link "[PERSON_NAME]" at bounding box center [522, 100] width 91 height 16
type input "**********"
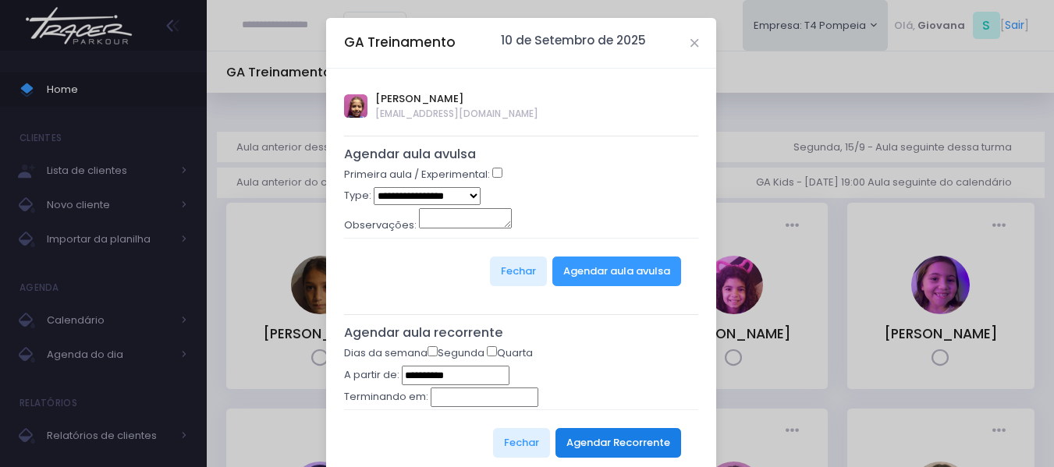
click at [605, 450] on button "Agendar Recorrente" at bounding box center [618, 443] width 126 height 30
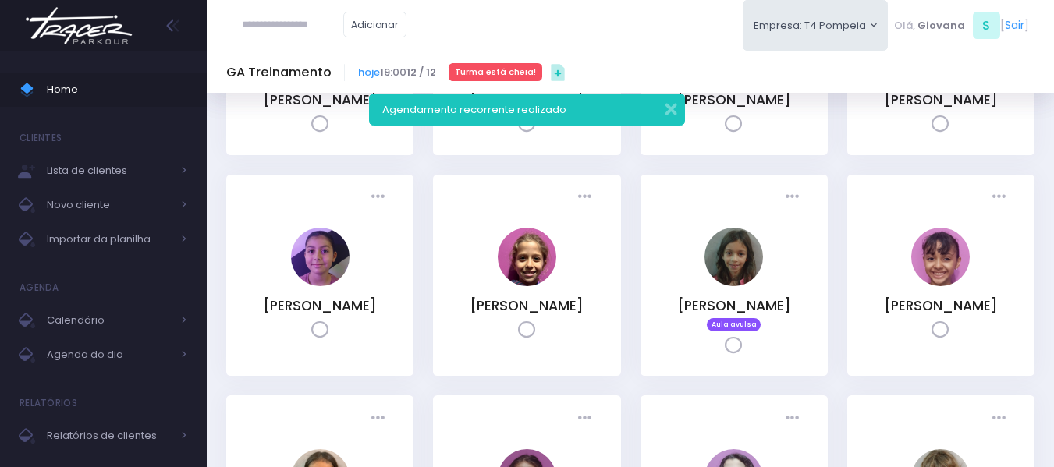
scroll to position [390, 0]
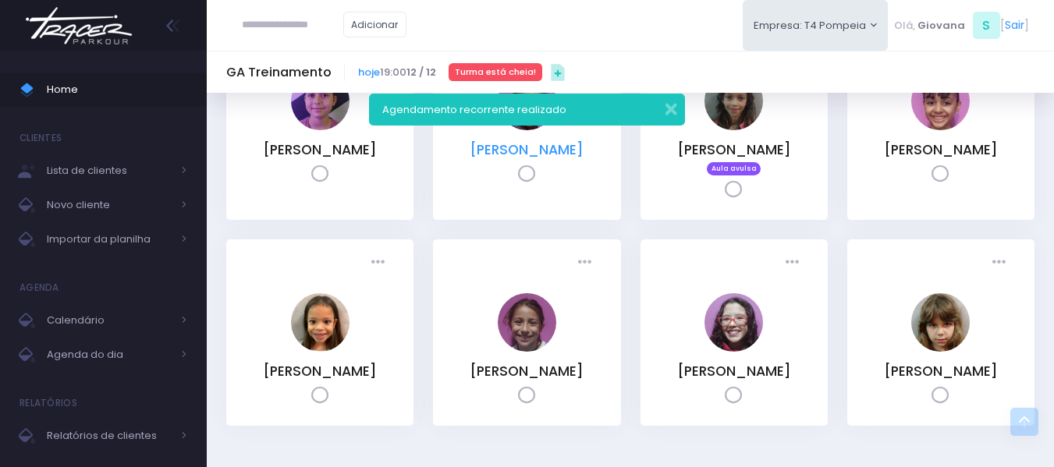
click at [541, 159] on link "[PERSON_NAME]" at bounding box center [527, 149] width 114 height 19
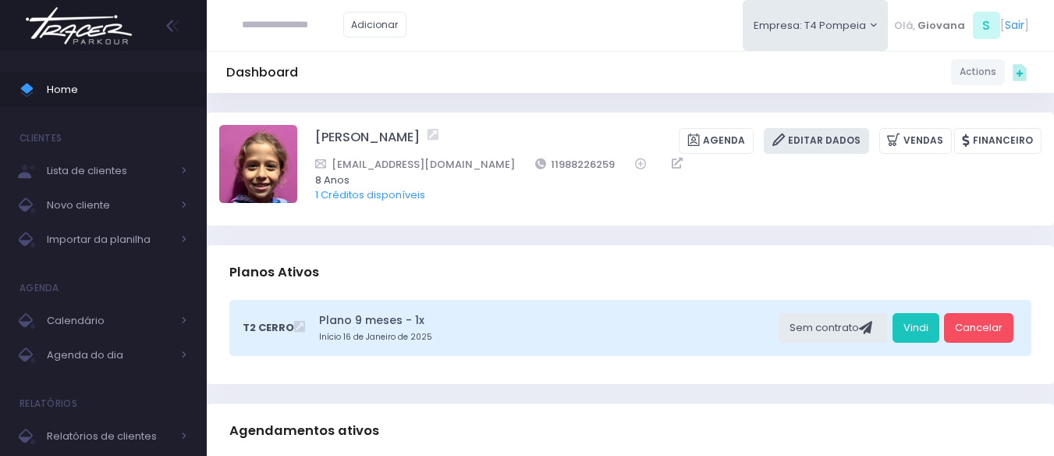
click at [815, 131] on link "Editar Dados" at bounding box center [816, 141] width 105 height 26
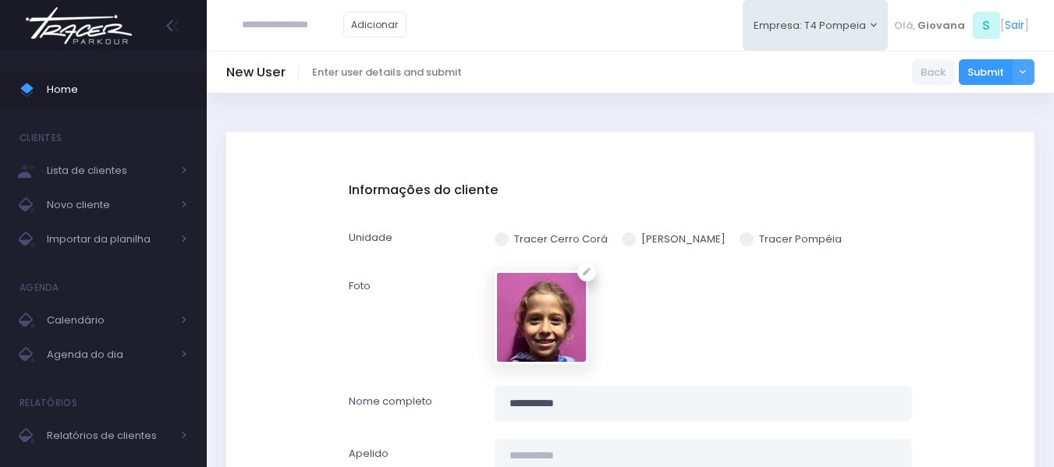
scroll to position [234, 0]
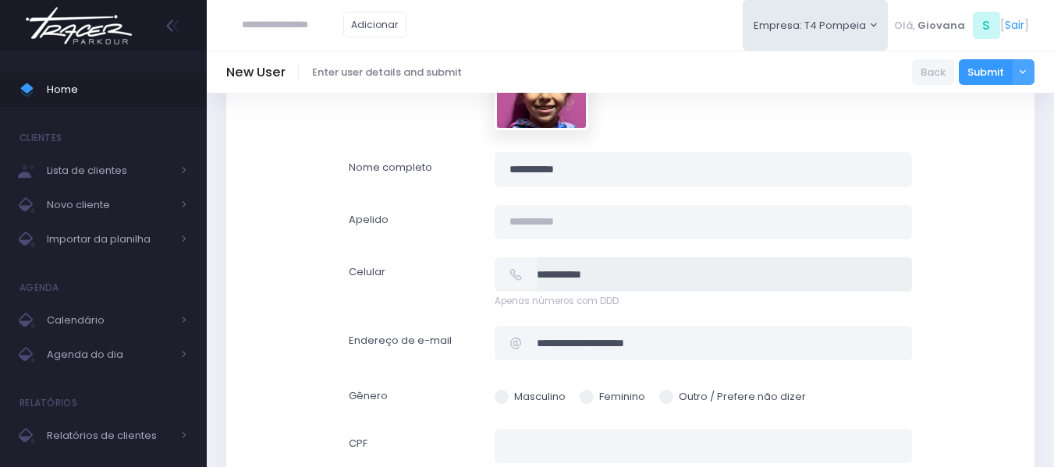
drag, startPoint x: 635, startPoint y: 271, endPoint x: 495, endPoint y: 274, distance: 139.7
click at [495, 274] on div "**********" at bounding box center [703, 274] width 417 height 35
paste input "**"
click at [592, 279] on input "**********" at bounding box center [724, 274] width 375 height 35
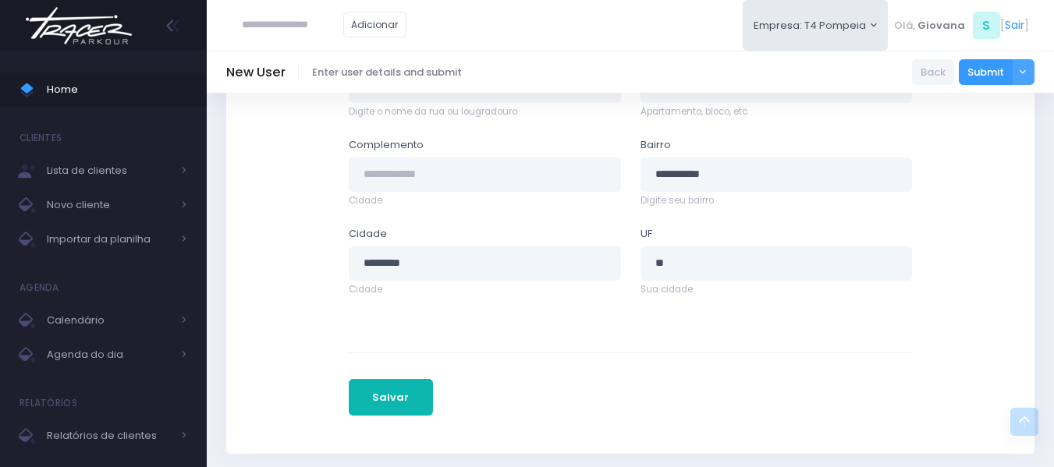
type input "**********"
click at [405, 396] on button "Salvar" at bounding box center [391, 397] width 84 height 37
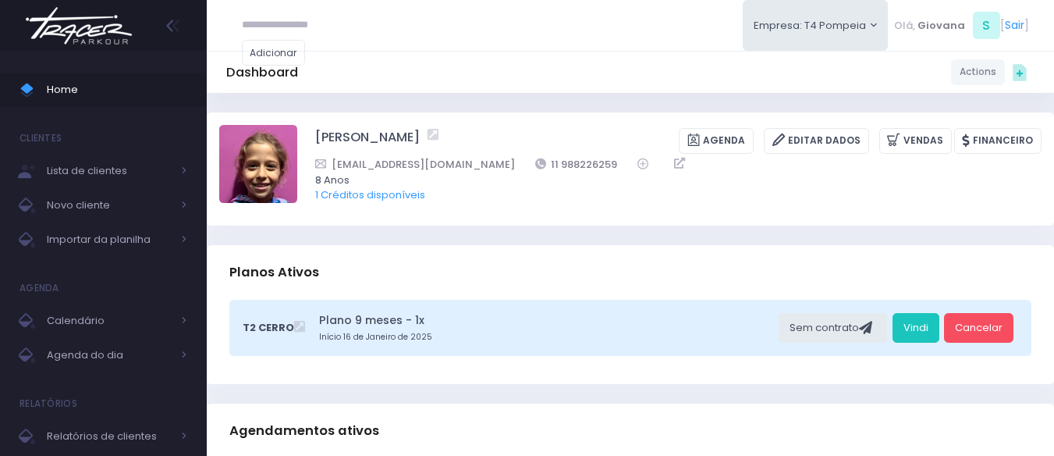
click at [99, 88] on span "Home" at bounding box center [117, 90] width 140 height 20
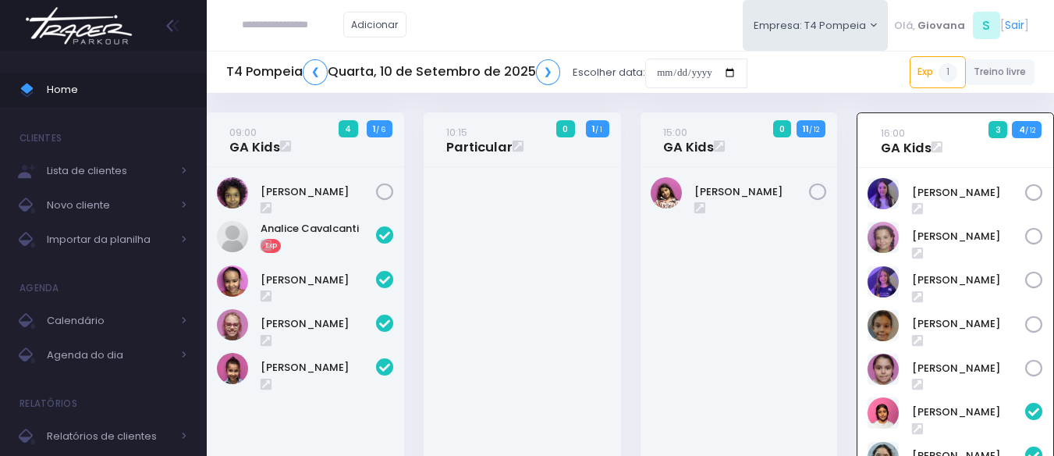
scroll to position [112, 0]
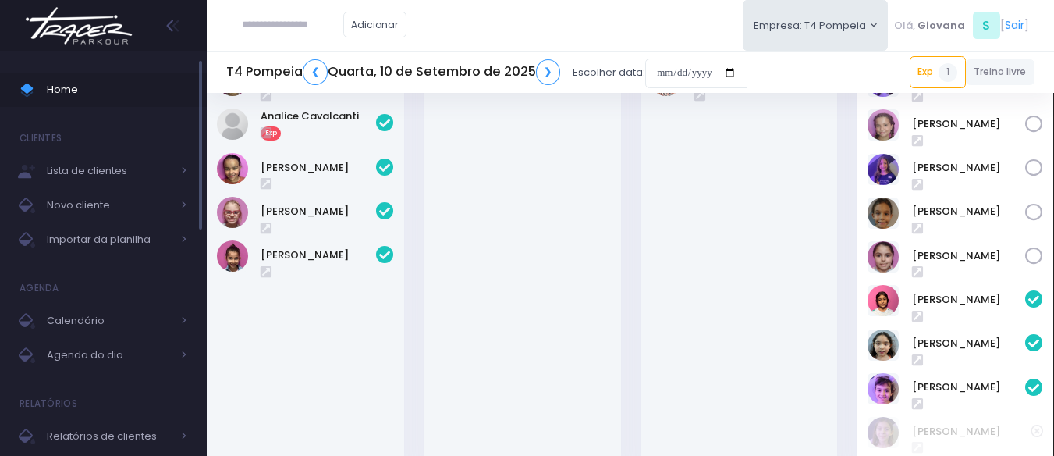
click at [39, 85] on span at bounding box center [33, 90] width 27 height 20
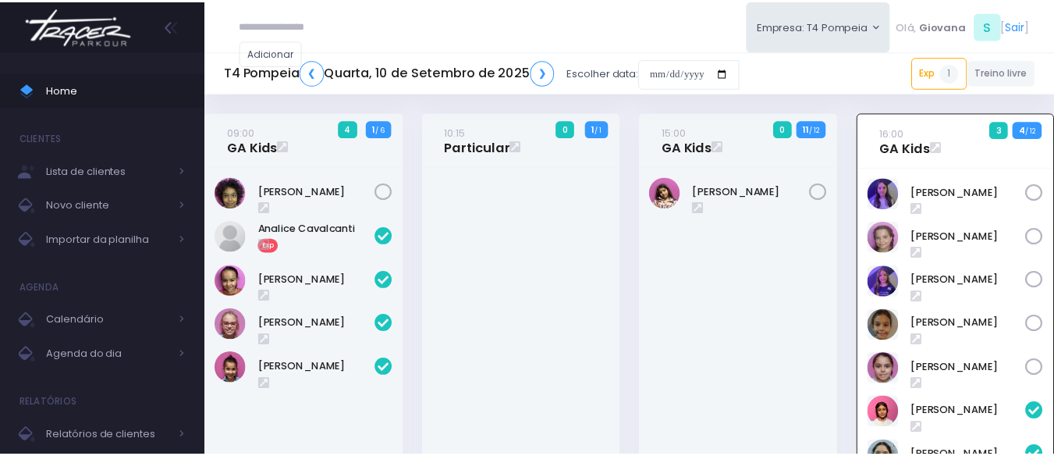
scroll to position [112, 0]
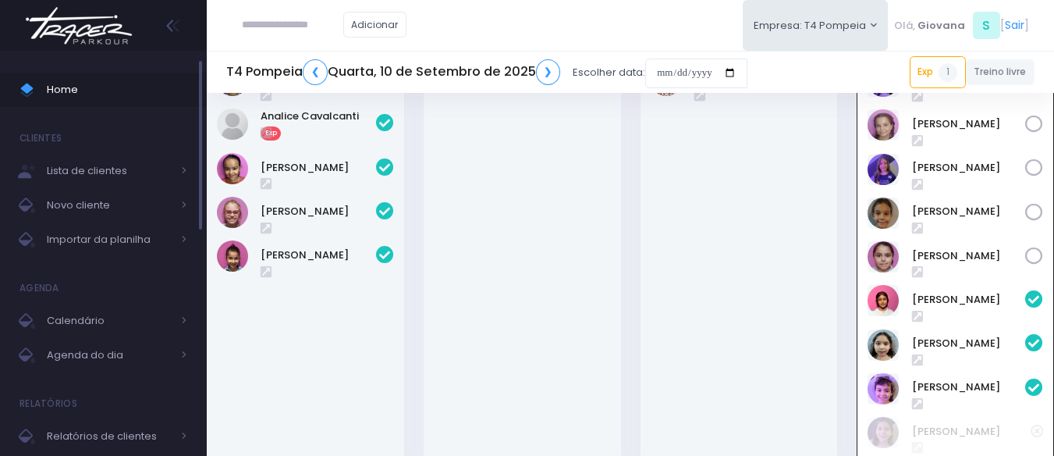
click at [95, 85] on span "Home" at bounding box center [117, 90] width 140 height 20
